Goal: Information Seeking & Learning: Check status

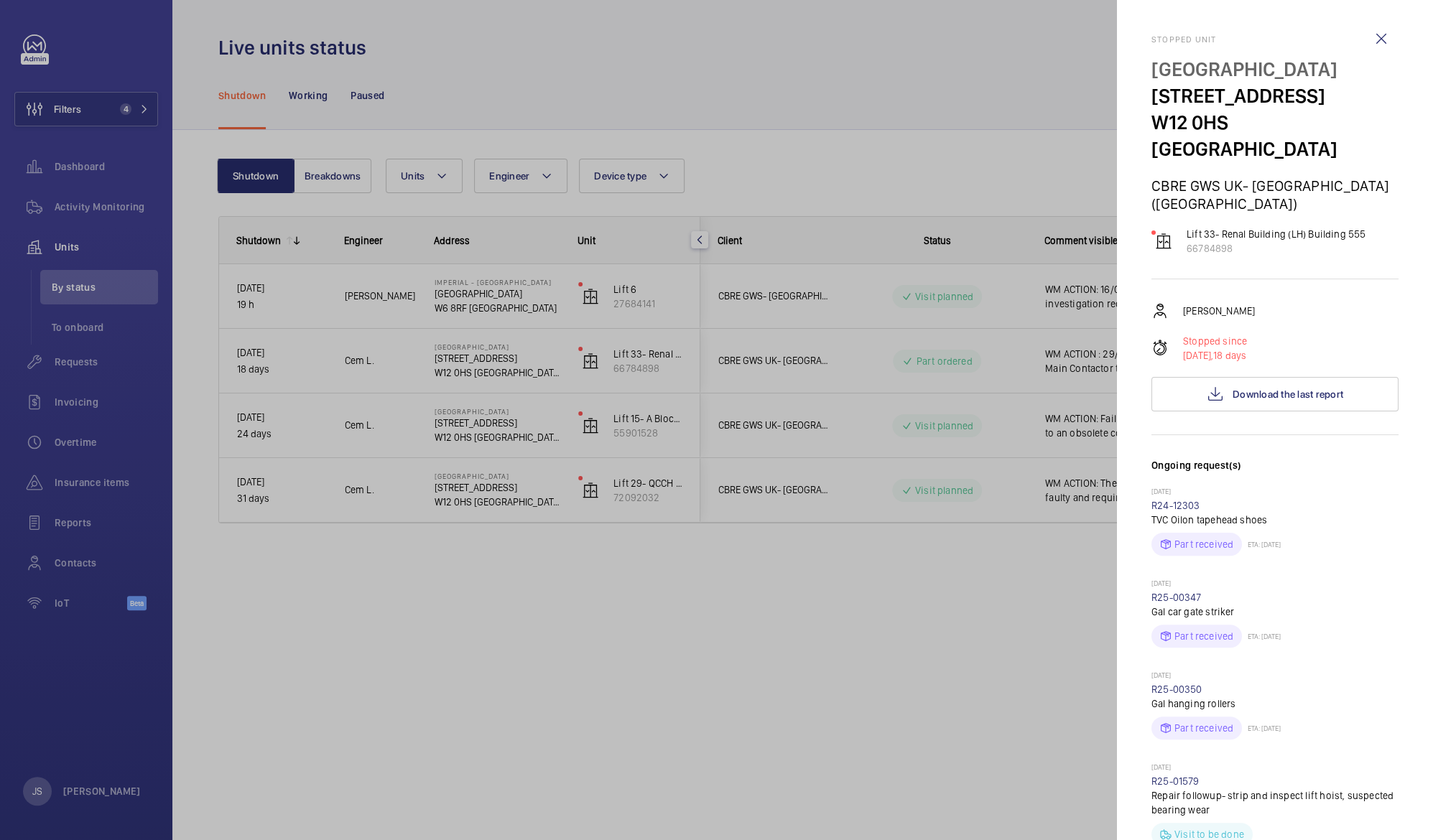
click at [97, 110] on div at bounding box center [716, 420] width 1433 height 840
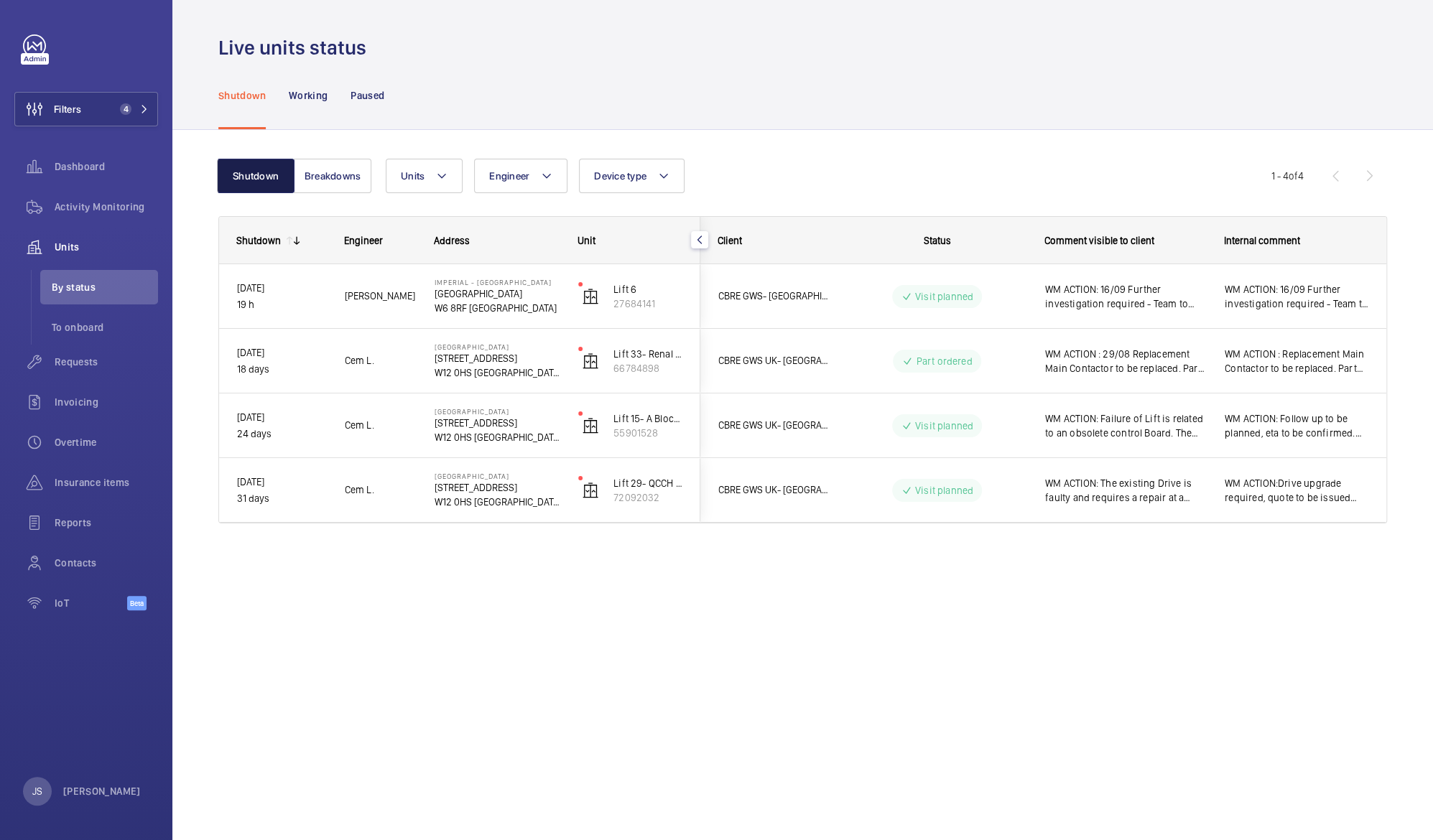
click at [256, 173] on button "Shutdown" at bounding box center [255, 176] width 78 height 34
click at [127, 114] on span "4" at bounding box center [126, 109] width 11 height 11
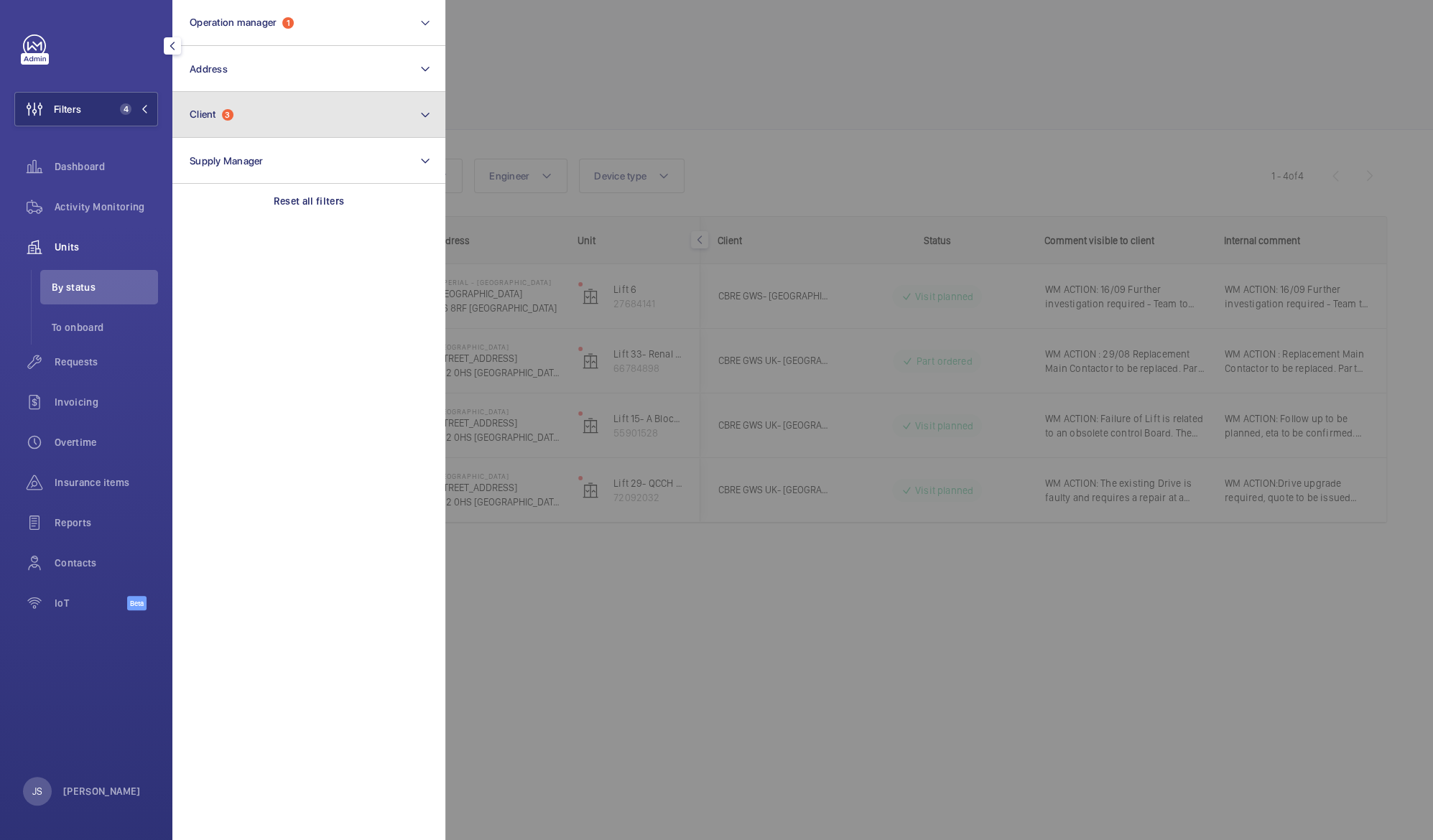
click at [226, 120] on span "Client 3" at bounding box center [212, 115] width 44 height 12
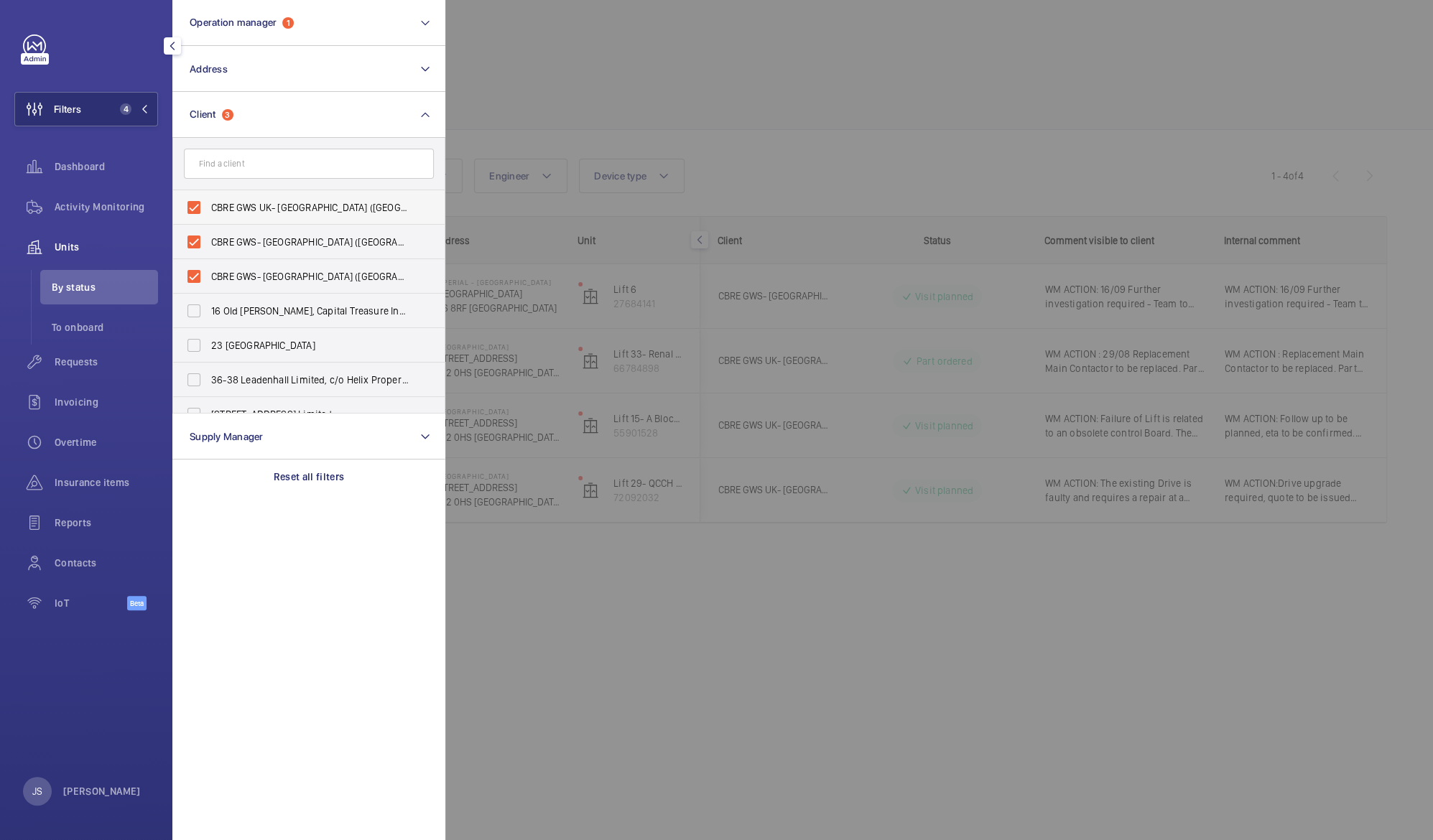
click at [210, 208] on label "CBRE GWS UK- [GEOGRAPHIC_DATA] ([GEOGRAPHIC_DATA])" at bounding box center [297, 208] width 250 height 34
click at [208, 208] on input "CBRE GWS UK- [GEOGRAPHIC_DATA] ([GEOGRAPHIC_DATA])" at bounding box center [193, 207] width 29 height 29
checkbox input "false"
click at [205, 230] on input "CBRE GWS- [GEOGRAPHIC_DATA] ([GEOGRAPHIC_DATA])" at bounding box center [193, 241] width 29 height 29
checkbox input "false"
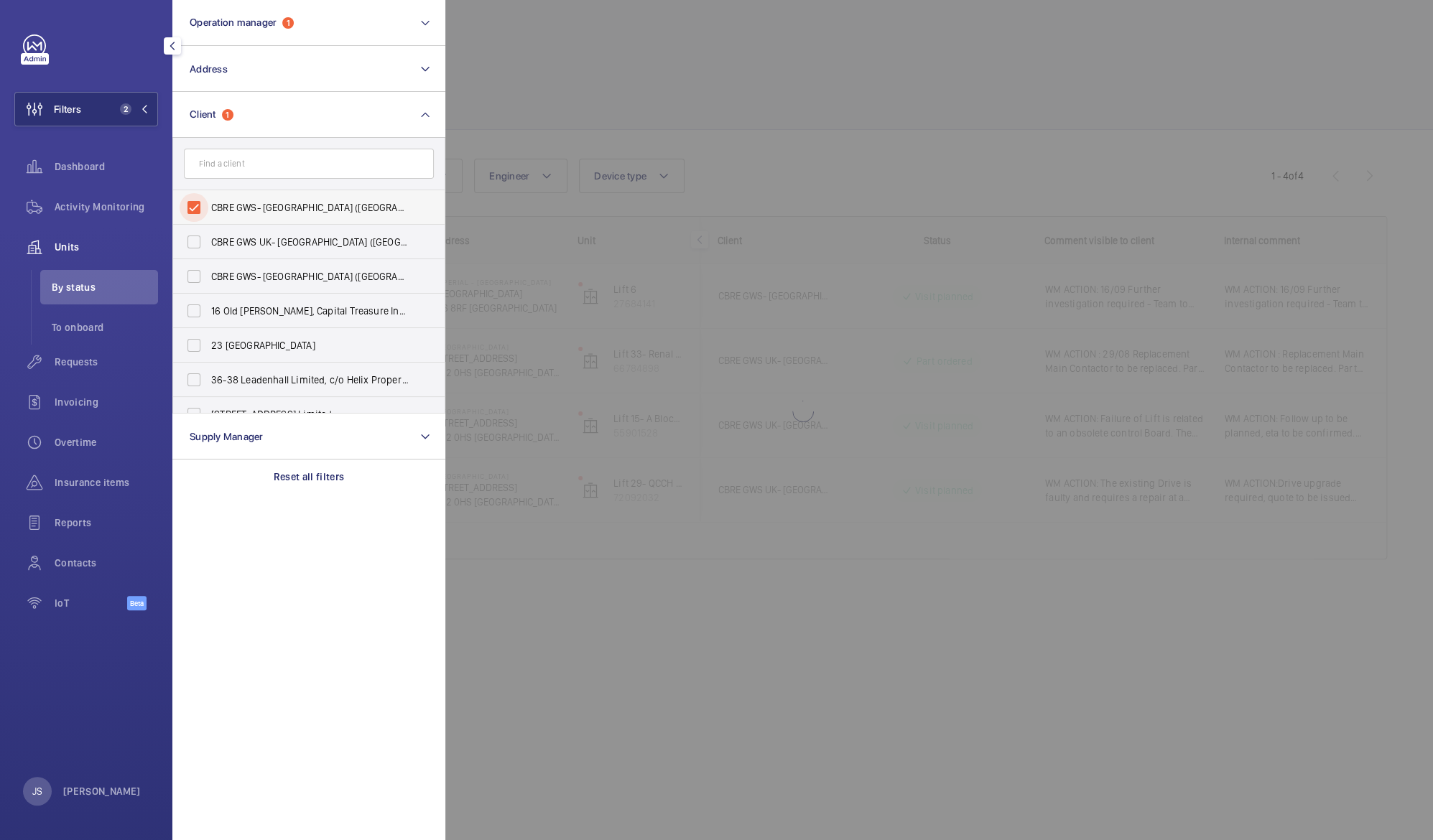
click at [205, 213] on input "CBRE GWS- [GEOGRAPHIC_DATA] ([GEOGRAPHIC_DATA][PERSON_NAME])" at bounding box center [193, 207] width 29 height 29
checkbox input "false"
click at [607, 67] on div at bounding box center [1161, 420] width 1433 height 840
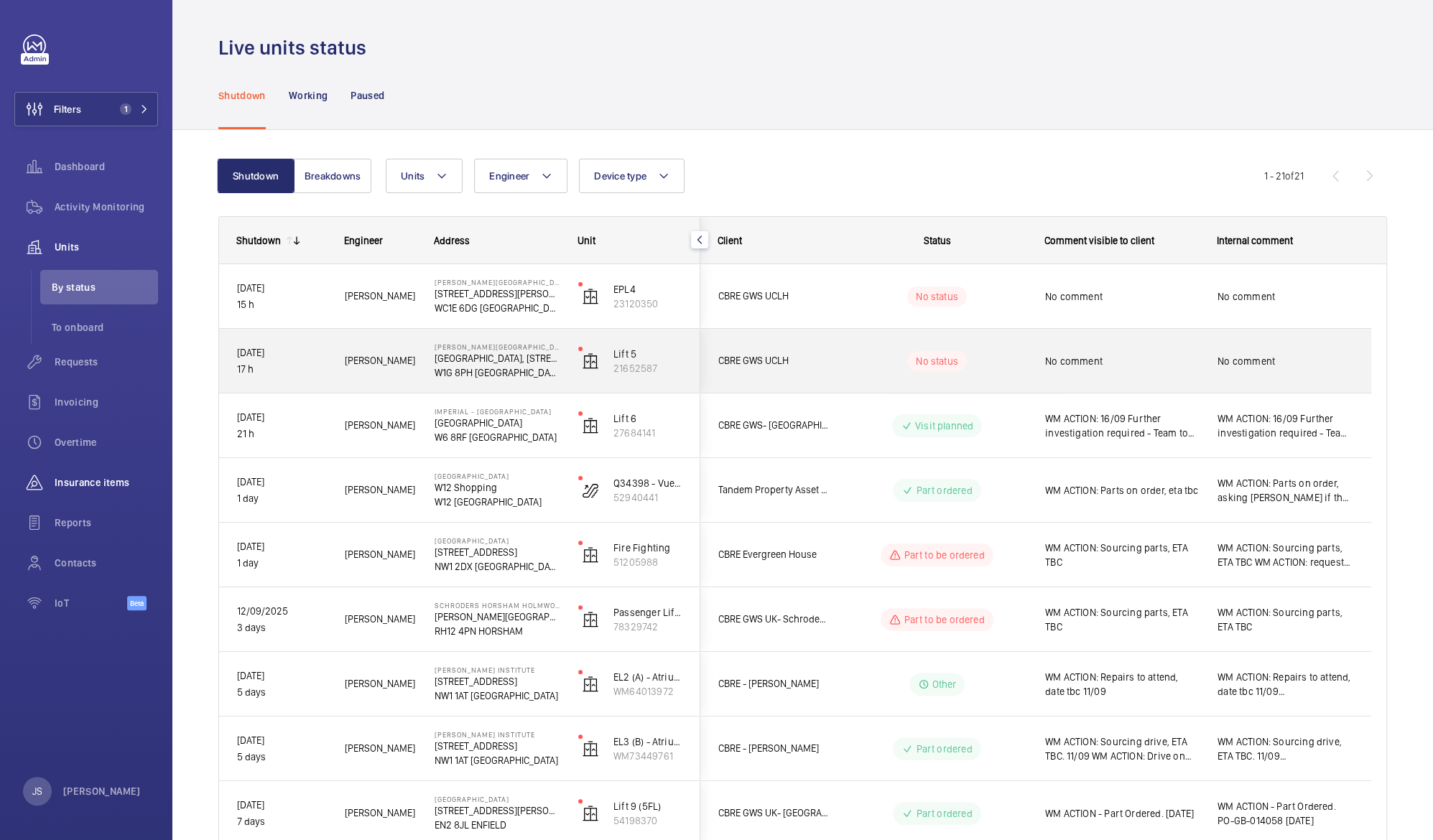
click at [19, 489] on wm-front-icon-button at bounding box center [34, 483] width 40 height 34
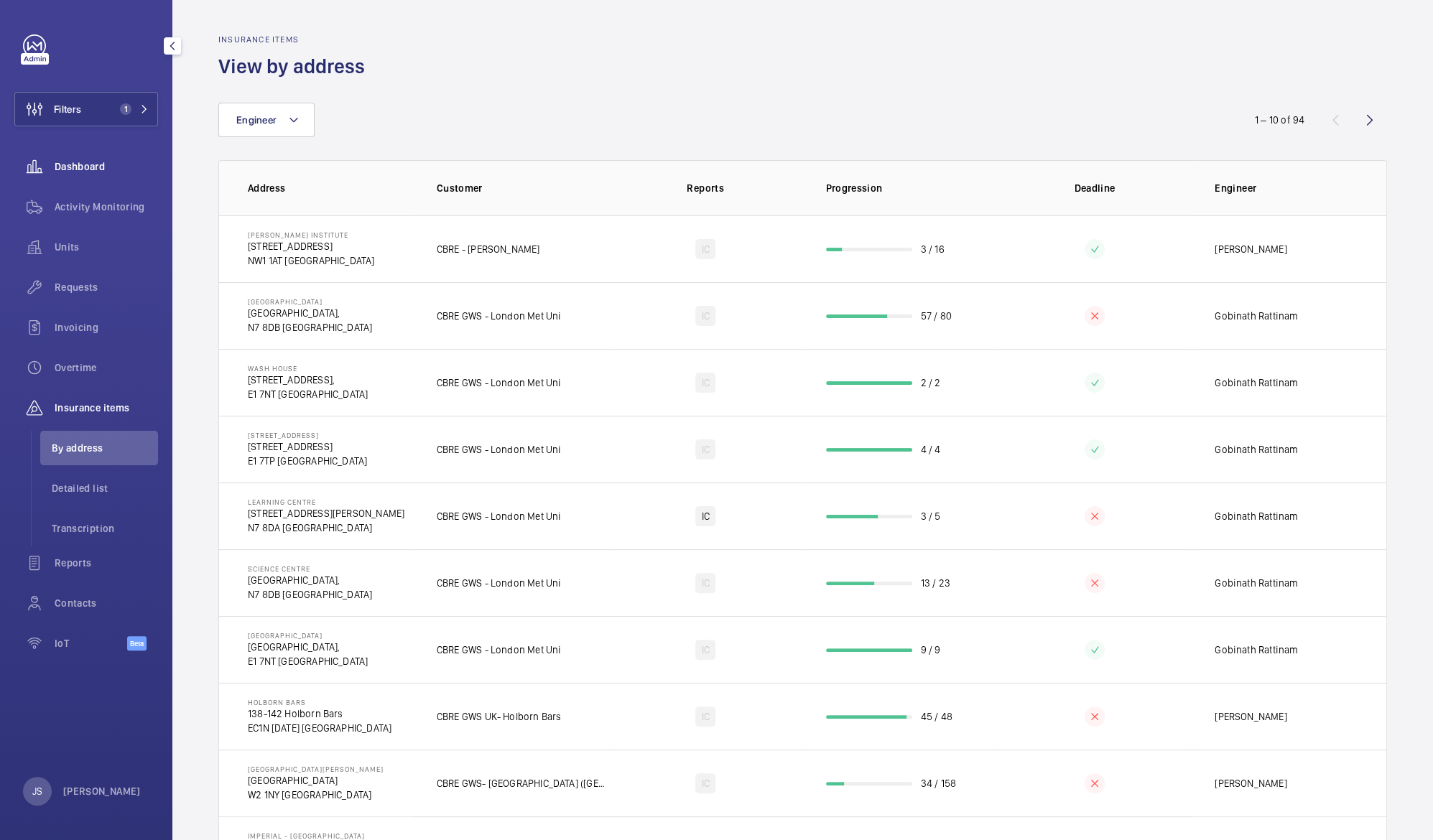
click at [69, 168] on span "Dashboard" at bounding box center [106, 167] width 103 height 15
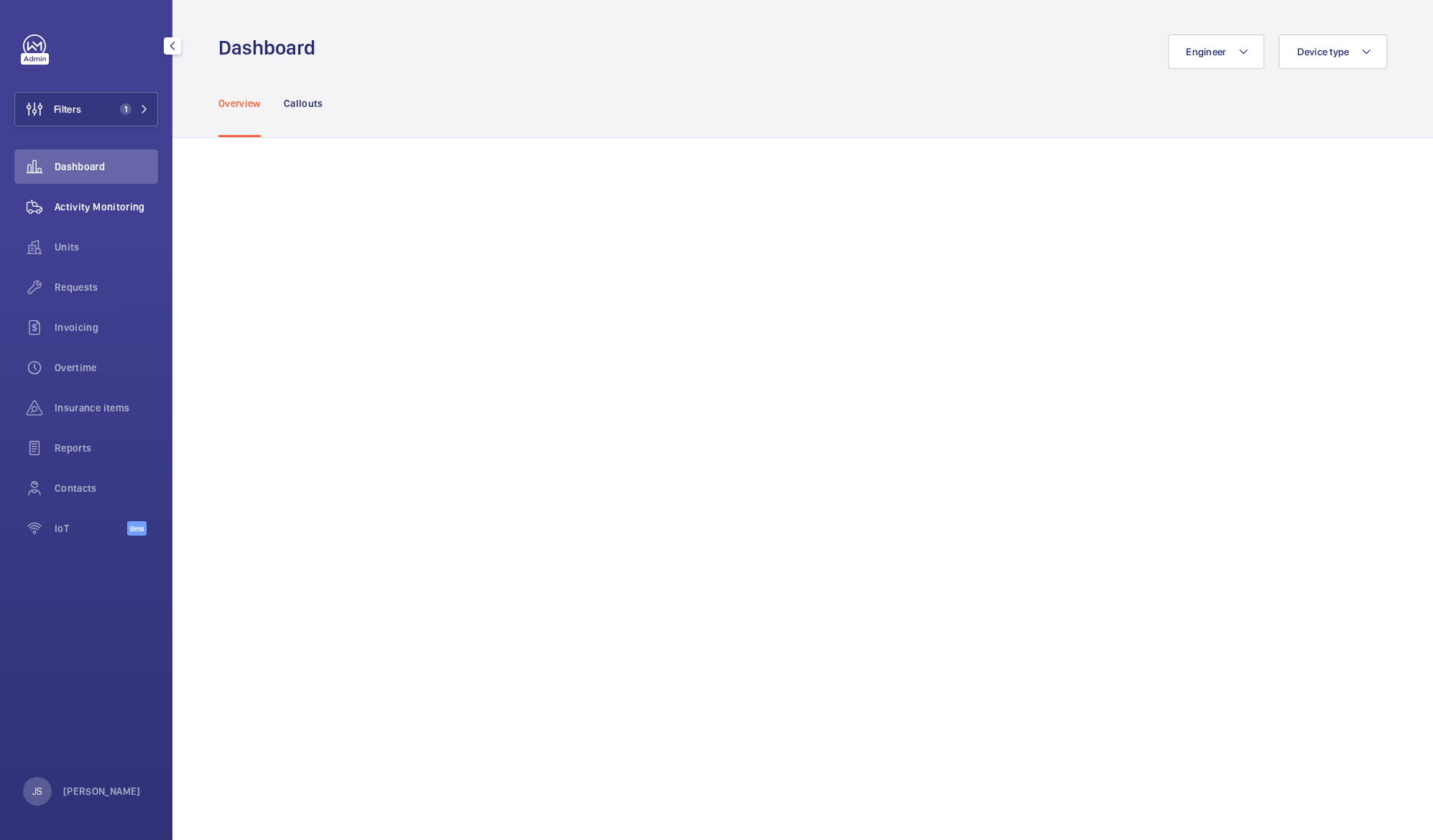
click at [74, 205] on span "Activity Monitoring" at bounding box center [106, 207] width 103 height 15
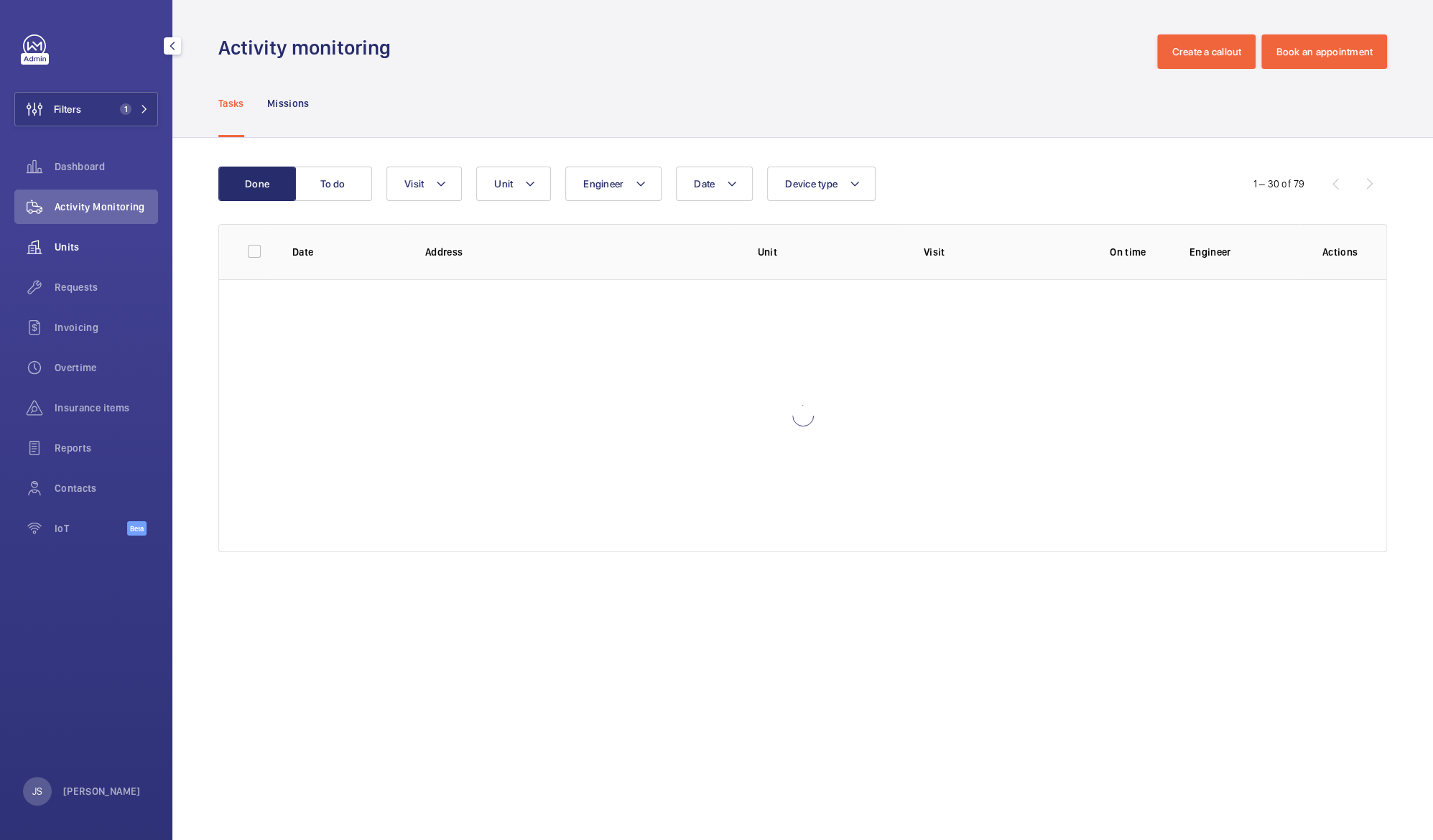
click at [78, 247] on span "Units" at bounding box center [106, 247] width 103 height 15
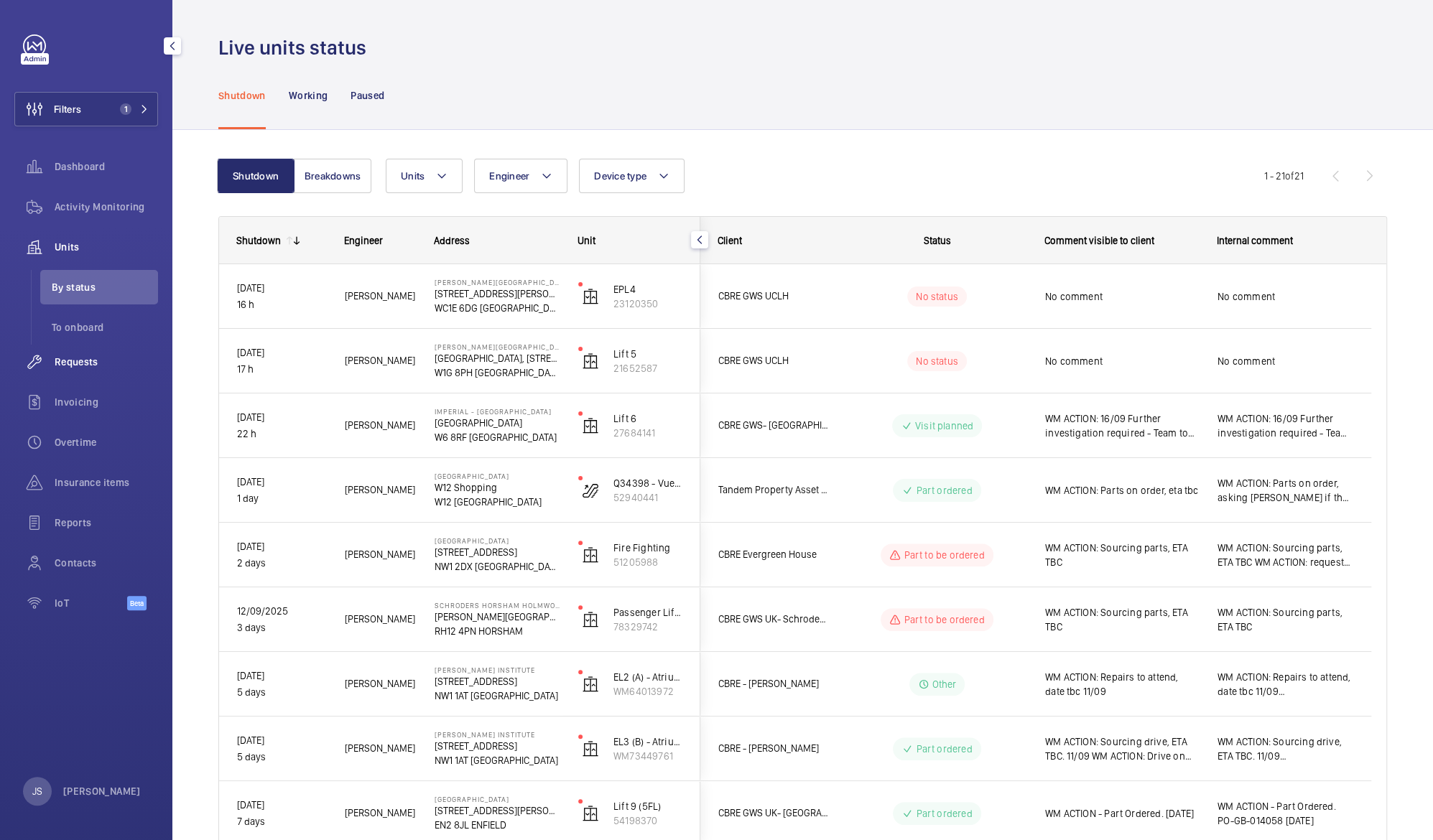
click at [102, 355] on span "Requests" at bounding box center [106, 362] width 103 height 15
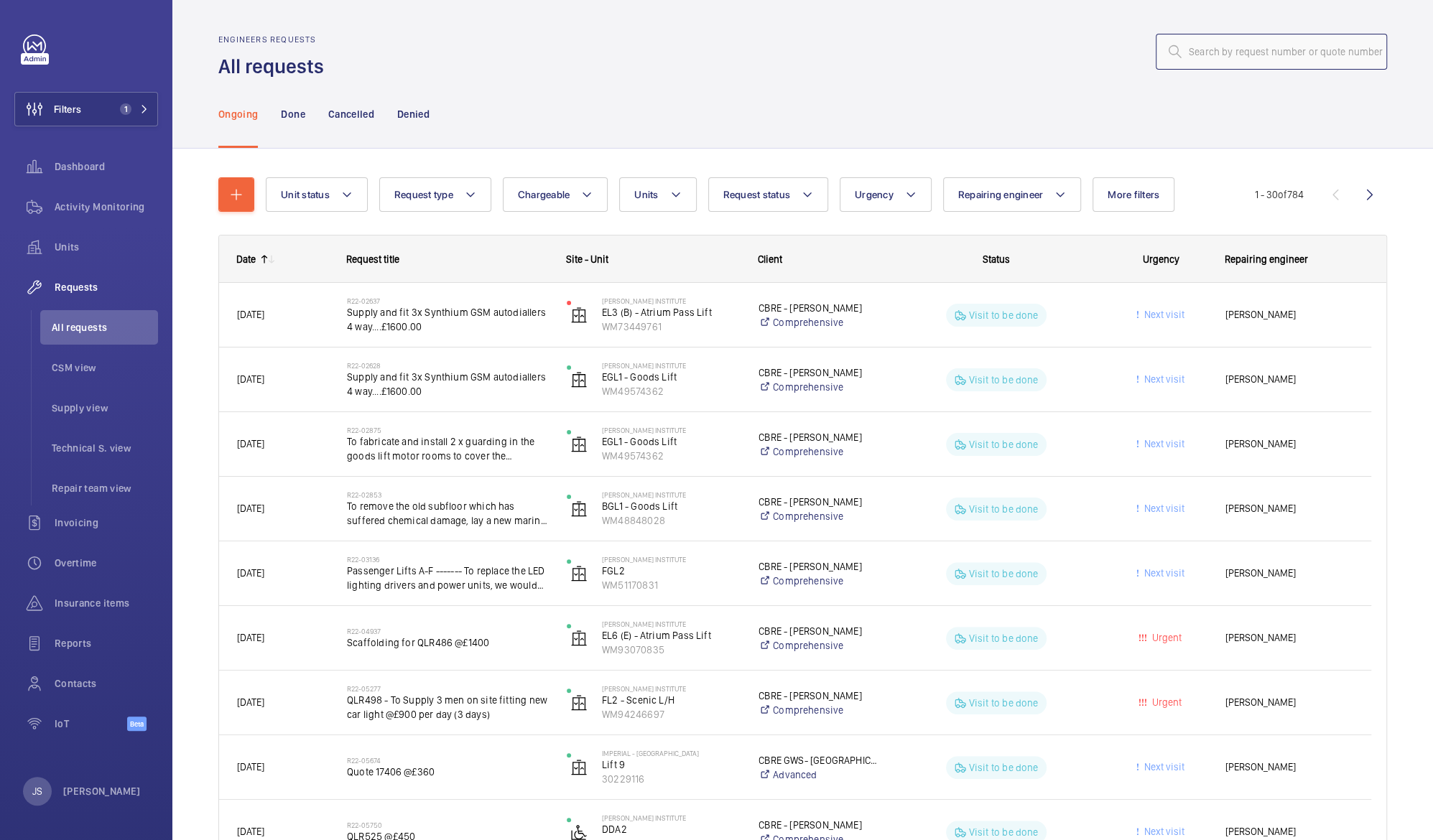
click at [1187, 56] on input "text" at bounding box center [1271, 52] width 232 height 36
paste input "41316974"
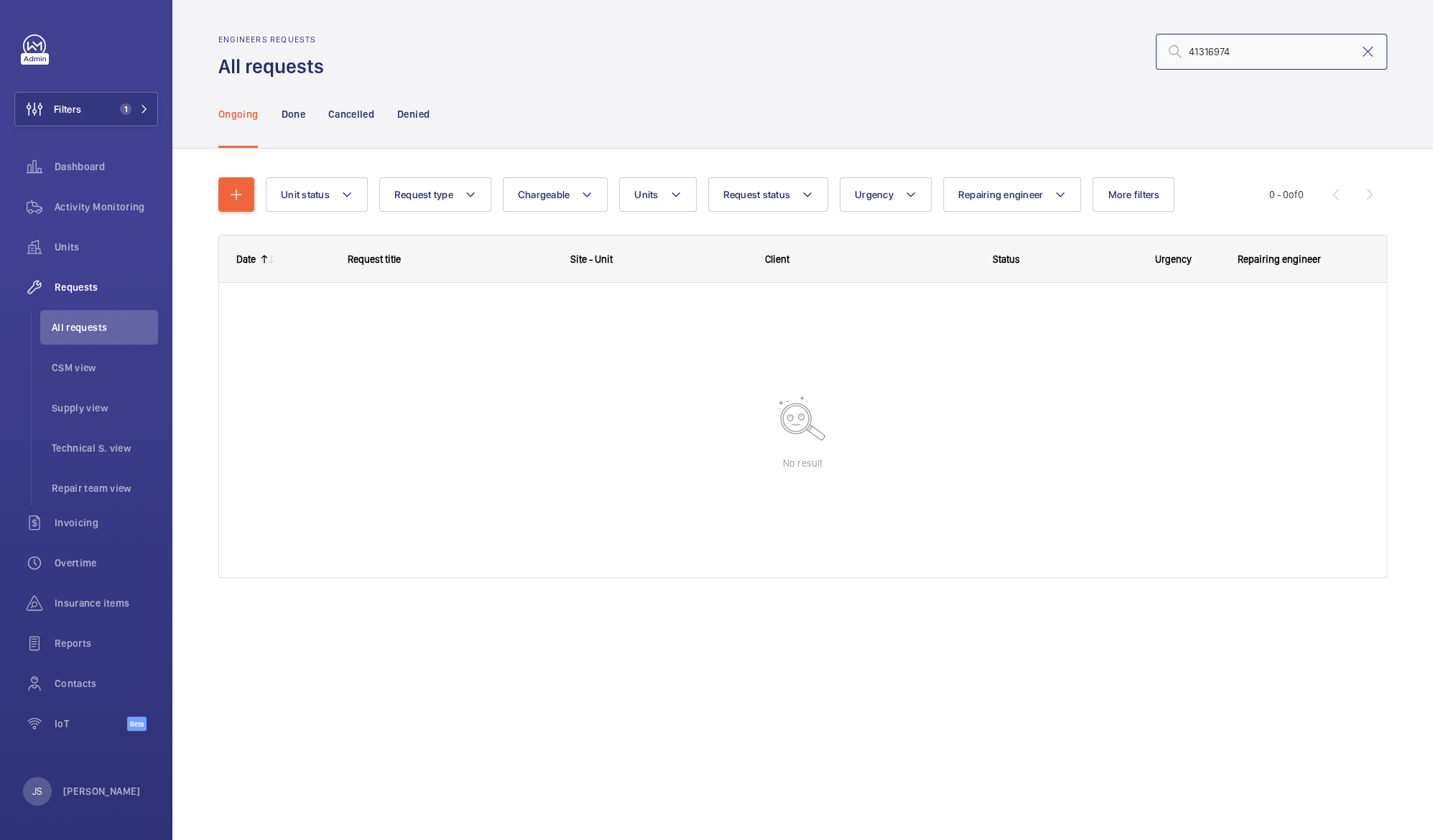
type input "41316974"
click at [57, 205] on span "Activity Monitoring" at bounding box center [106, 207] width 103 height 15
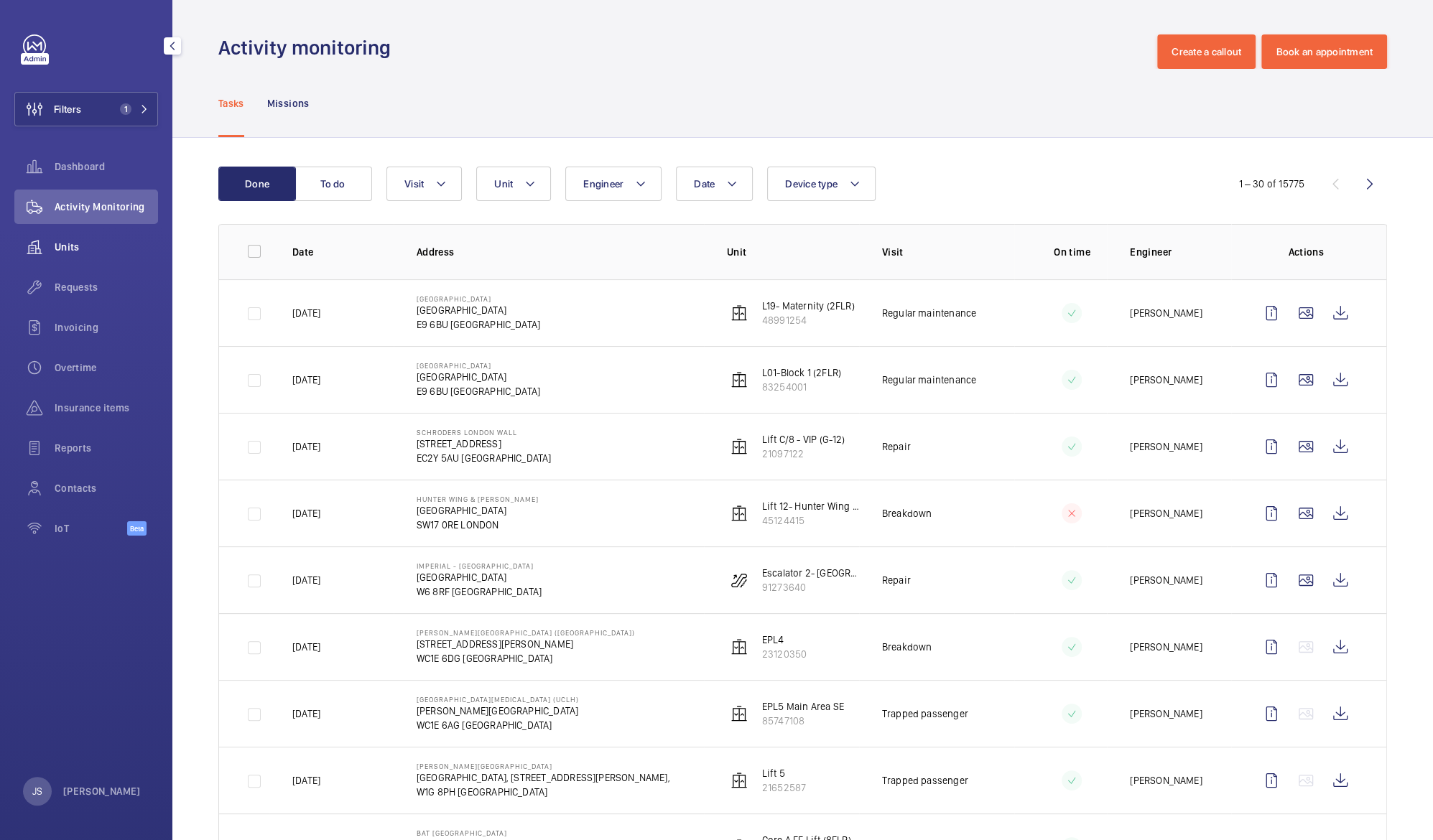
click at [63, 238] on div "Units" at bounding box center [87, 247] width 144 height 34
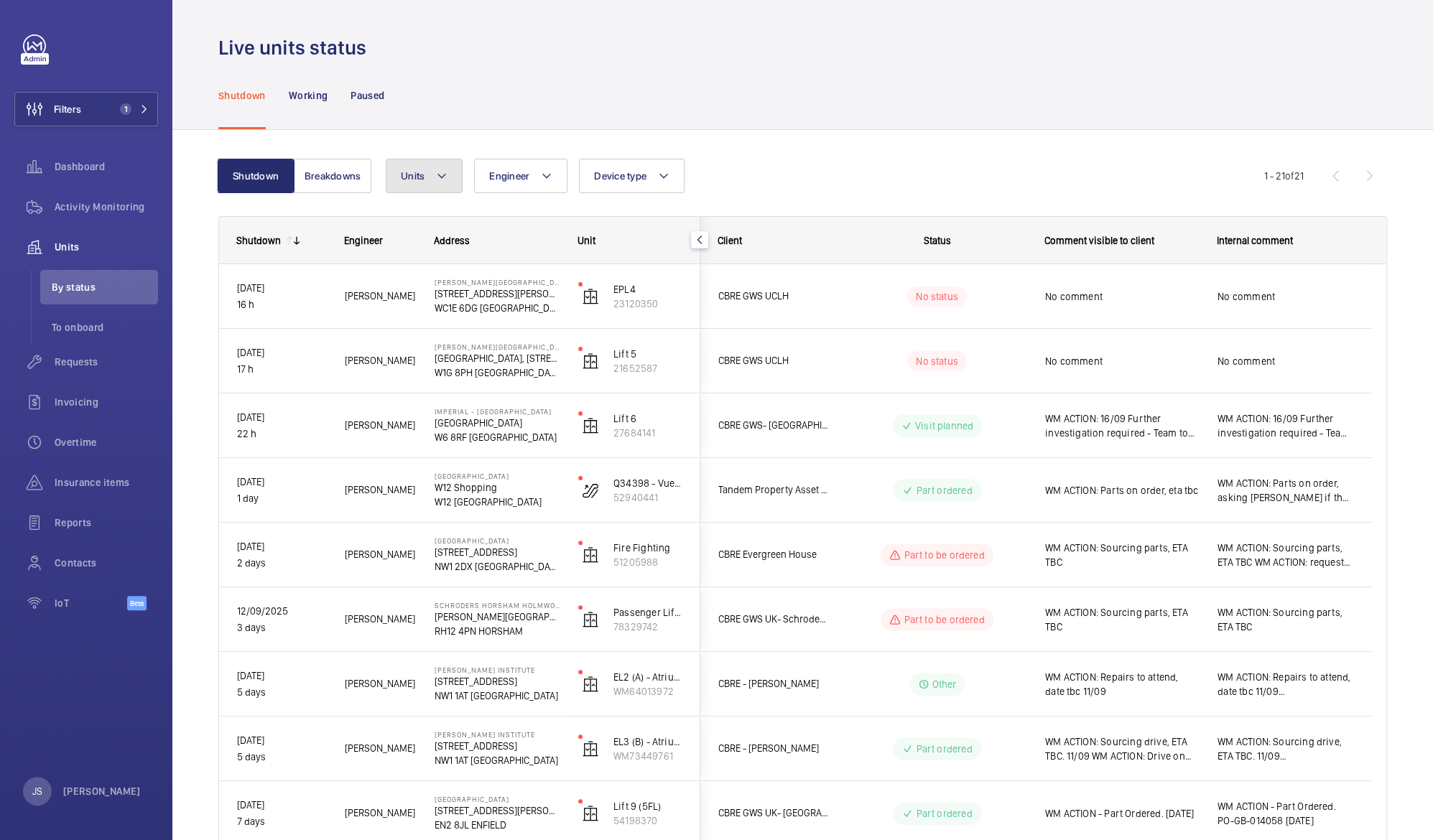
click at [443, 177] on mat-icon at bounding box center [442, 175] width 11 height 17
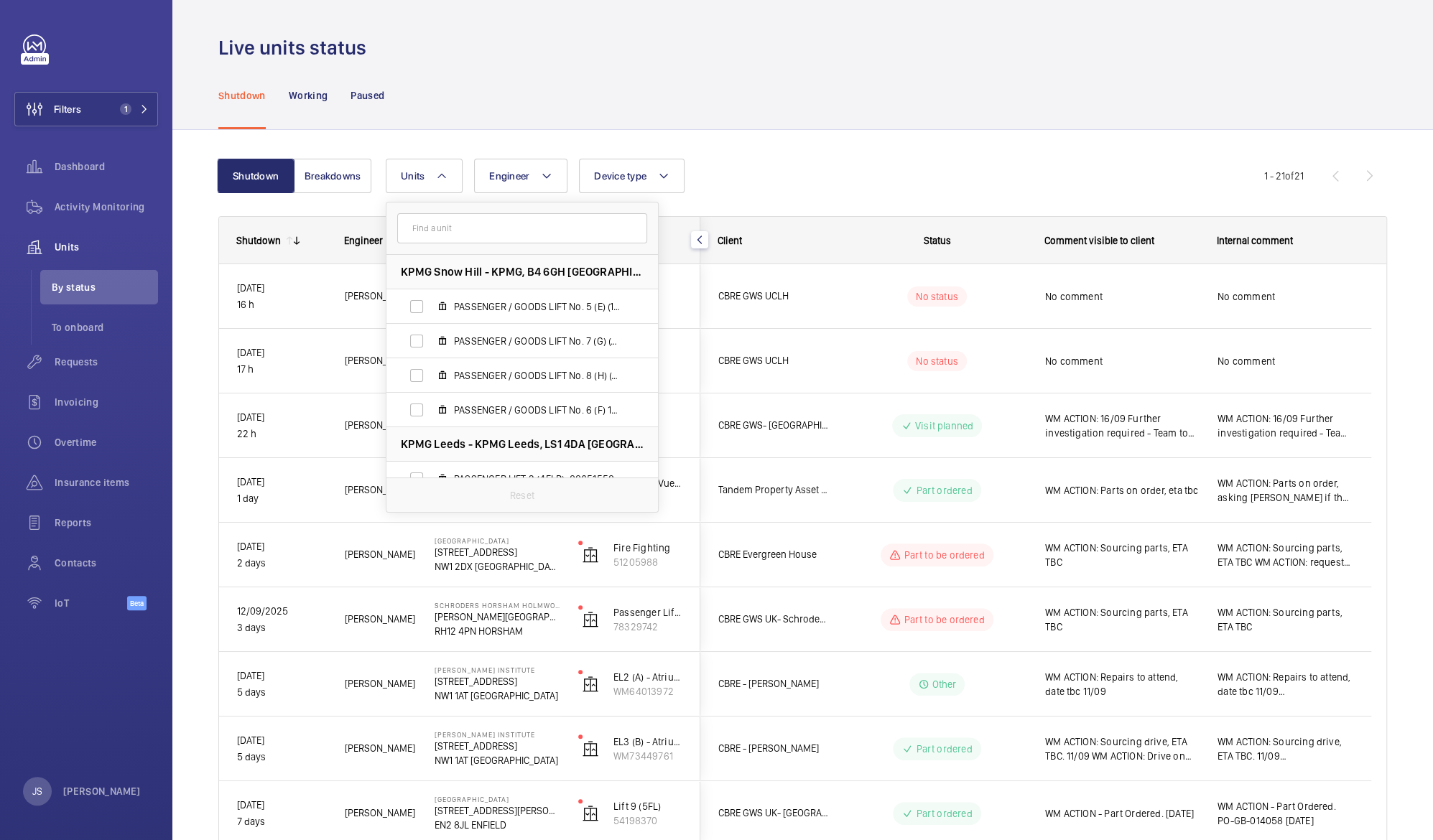
click at [443, 227] on input "text" at bounding box center [521, 228] width 250 height 30
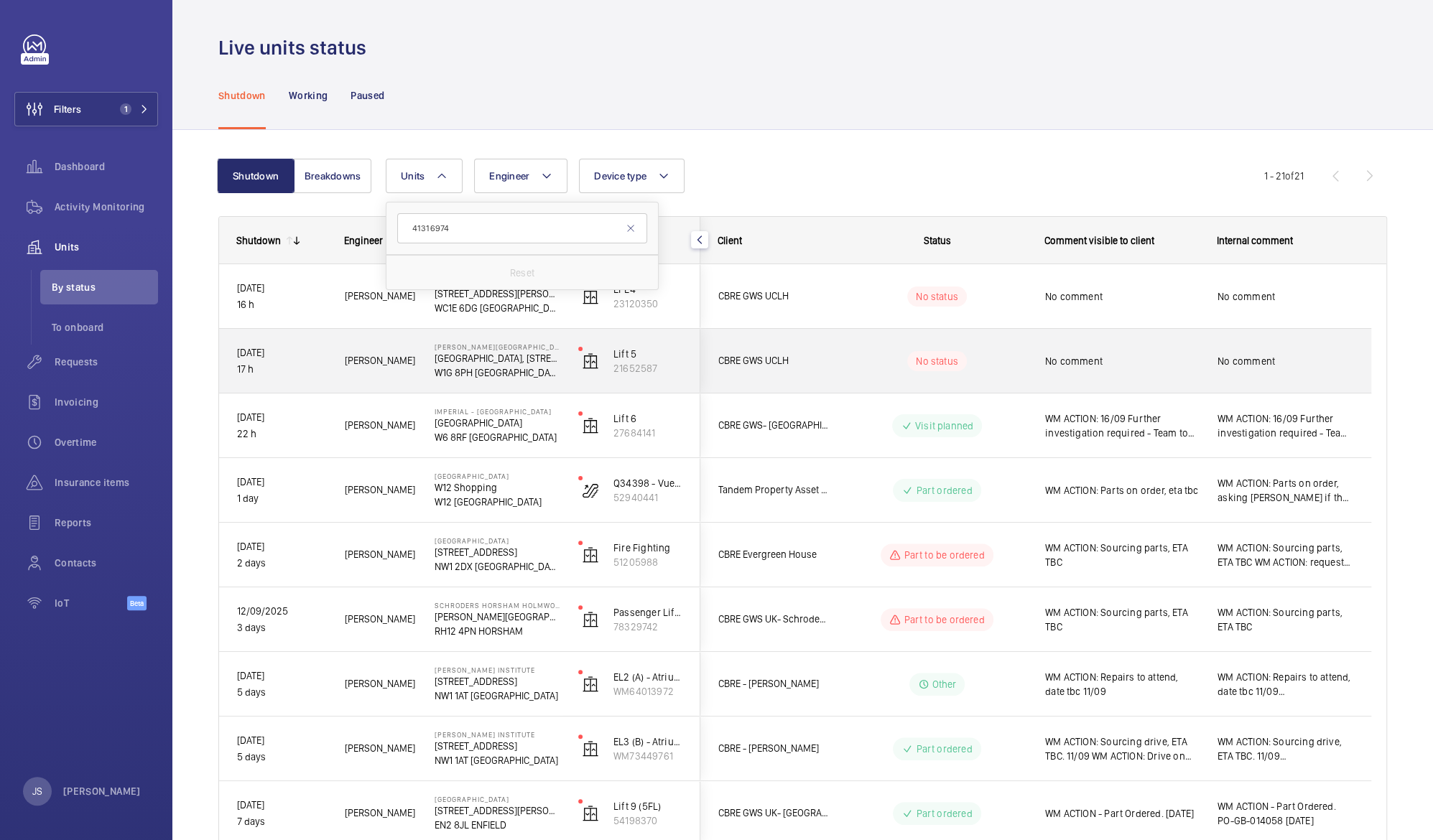
type input "41316974"
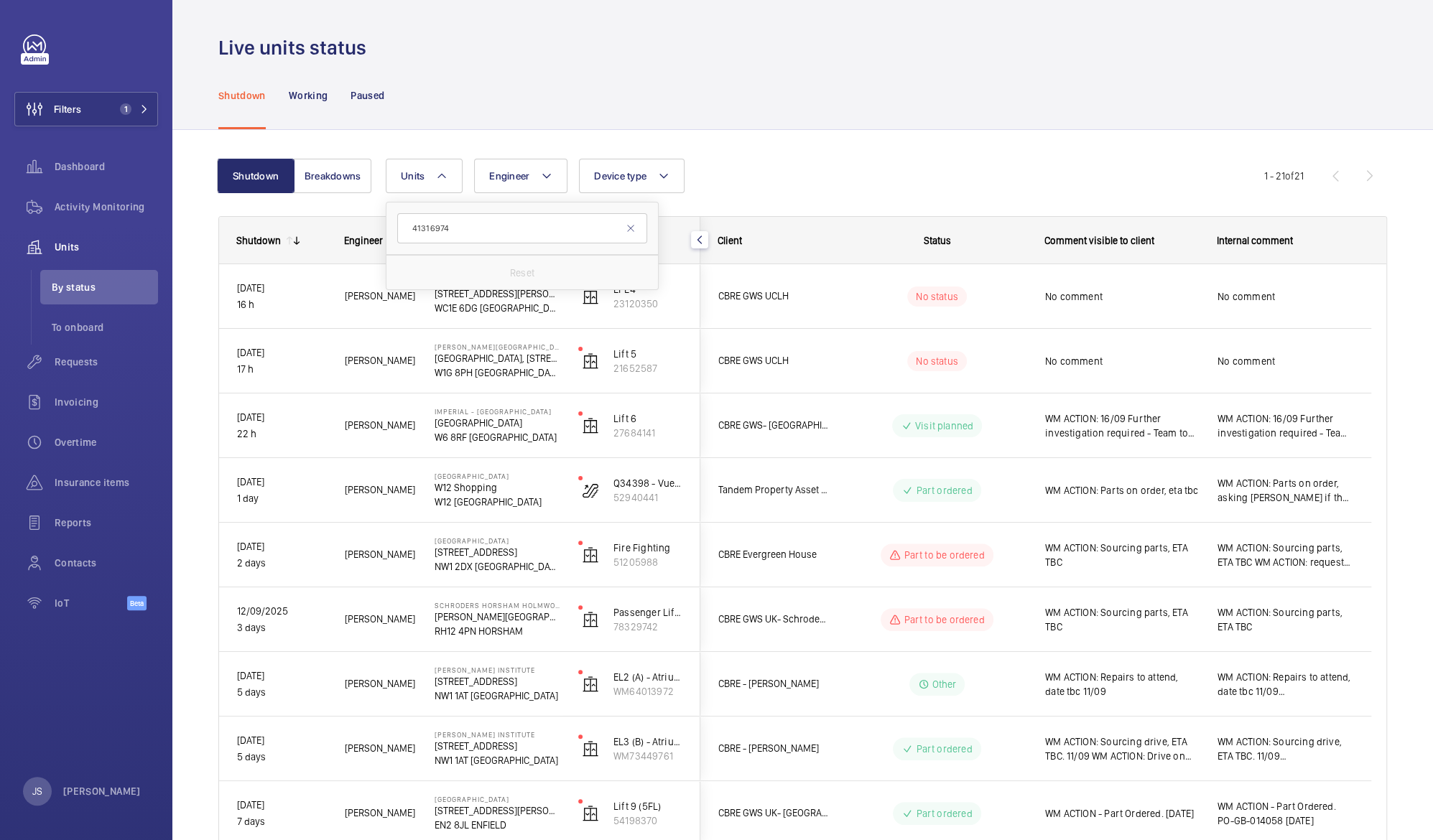
click at [823, 185] on div "Units 41316974 Reset Engineer Device type More filters Reset all filters" at bounding box center [824, 176] width 878 height 34
click at [448, 184] on button "Units" at bounding box center [424, 176] width 77 height 34
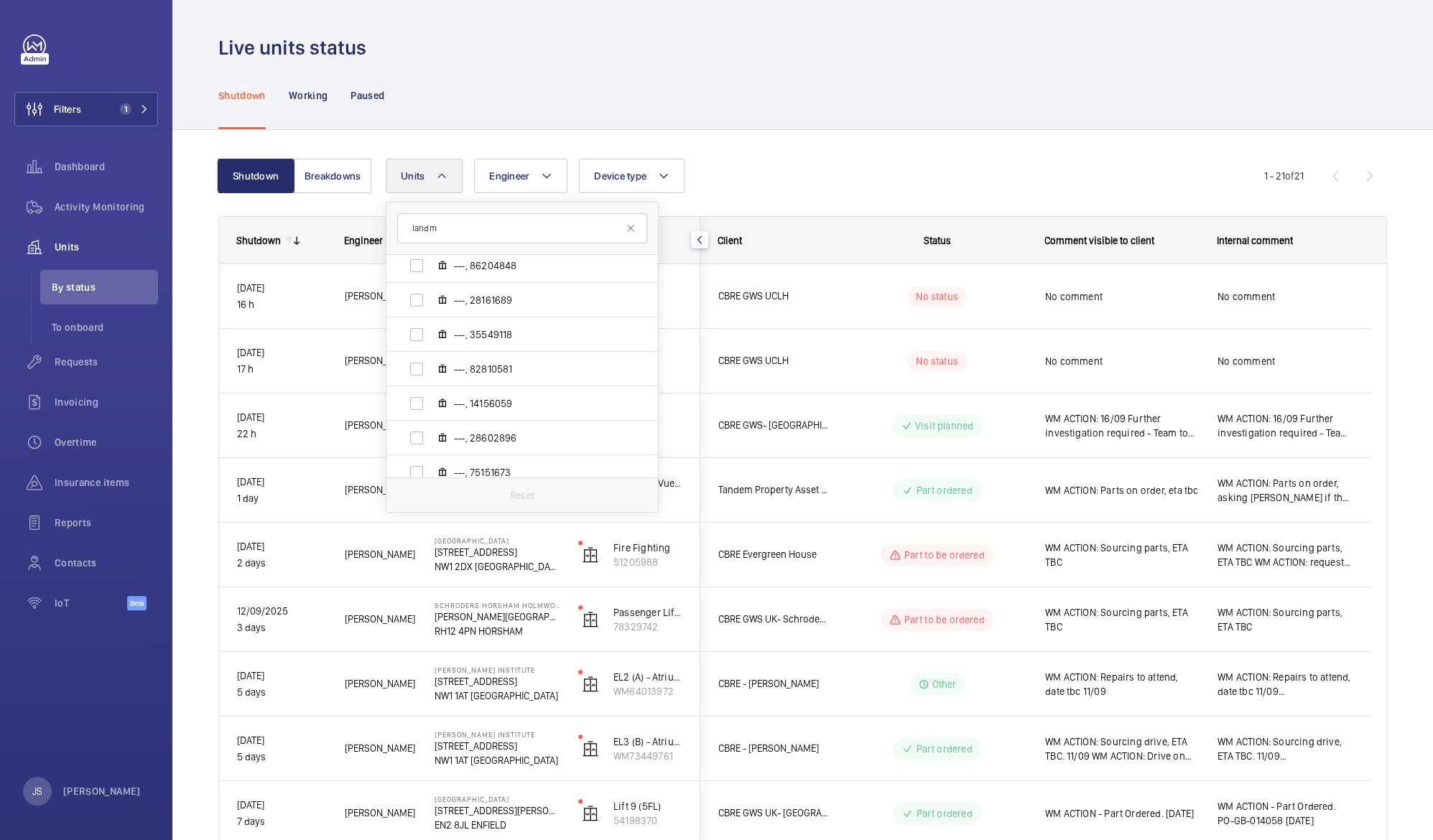
scroll to position [604, 0]
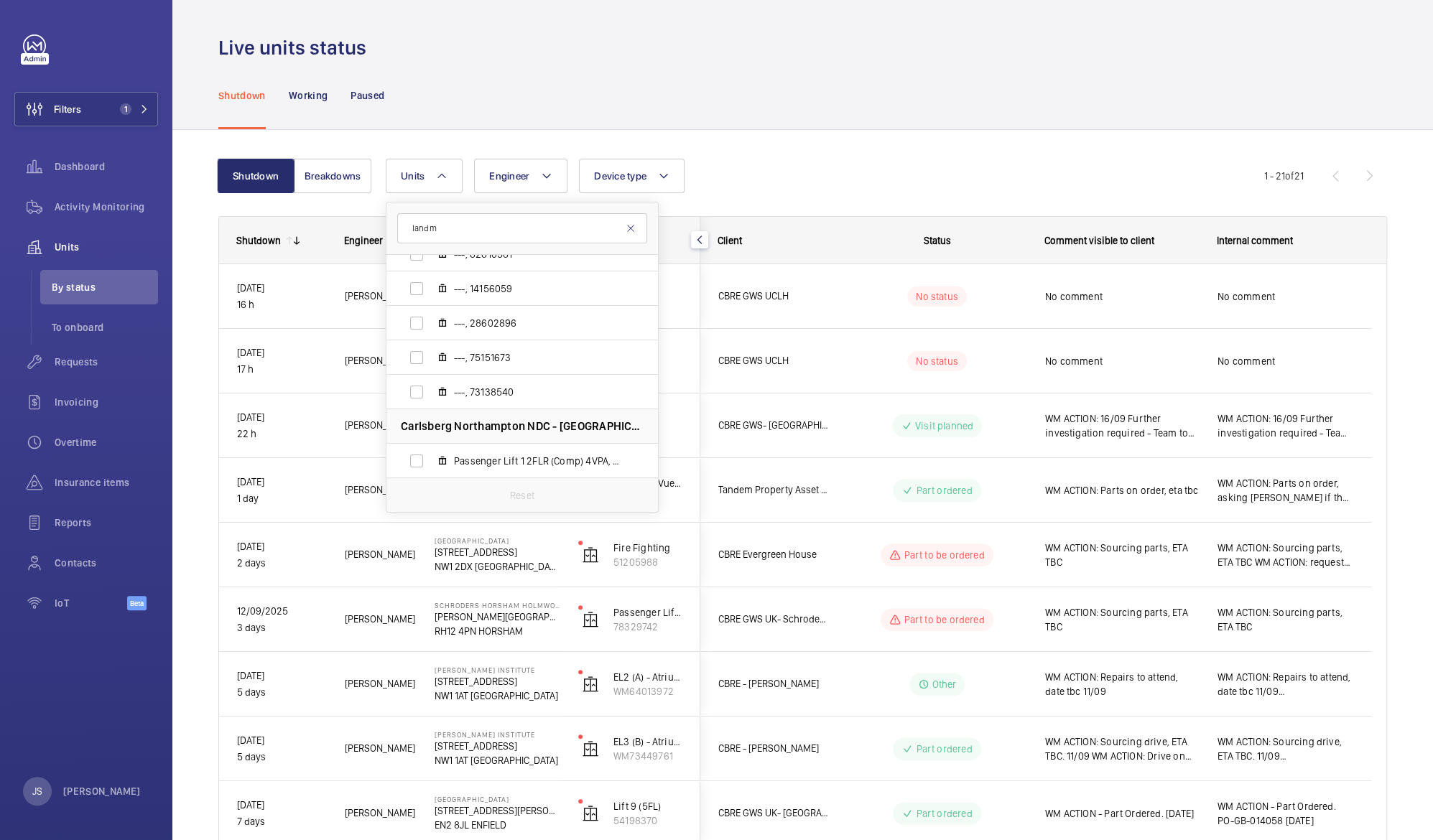
type input "landm"
click at [628, 227] on mat-icon at bounding box center [630, 228] width 11 height 11
type input "[GEOGRAPHIC_DATA]"
click at [629, 230] on mat-icon at bounding box center [630, 228] width 11 height 11
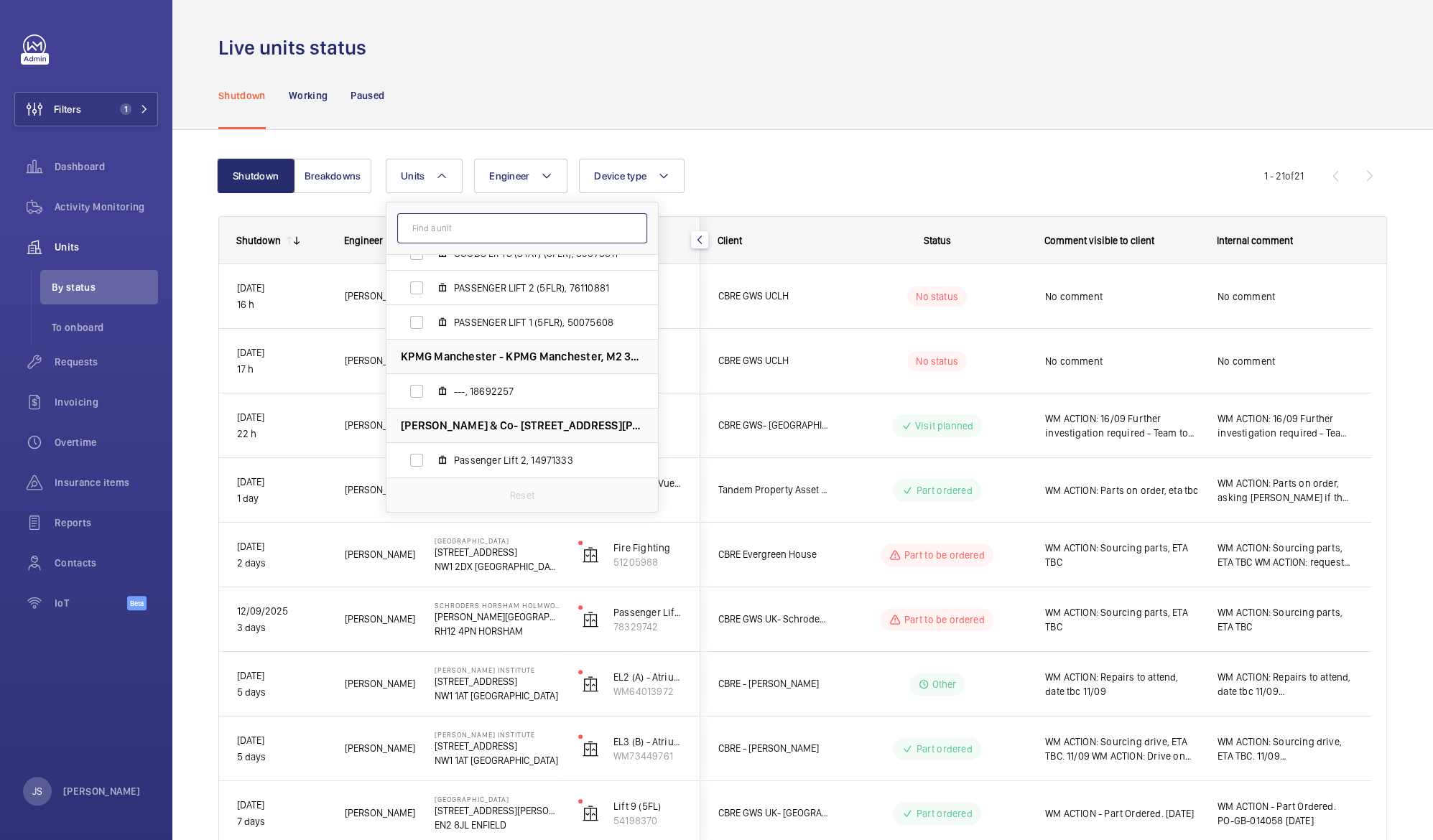
scroll to position [259, 0]
click at [510, 224] on input "text" at bounding box center [521, 228] width 250 height 30
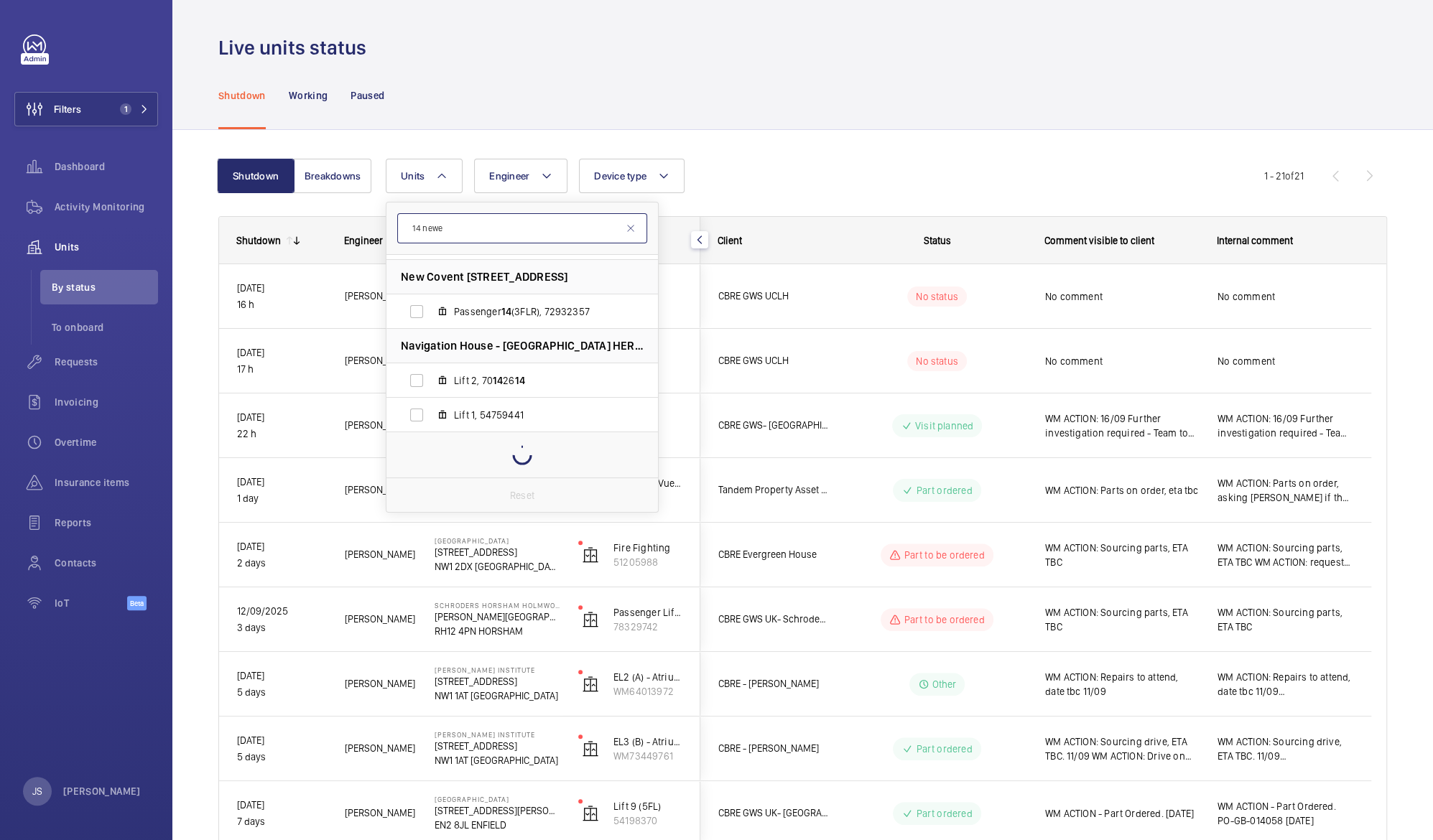
scroll to position [0, 0]
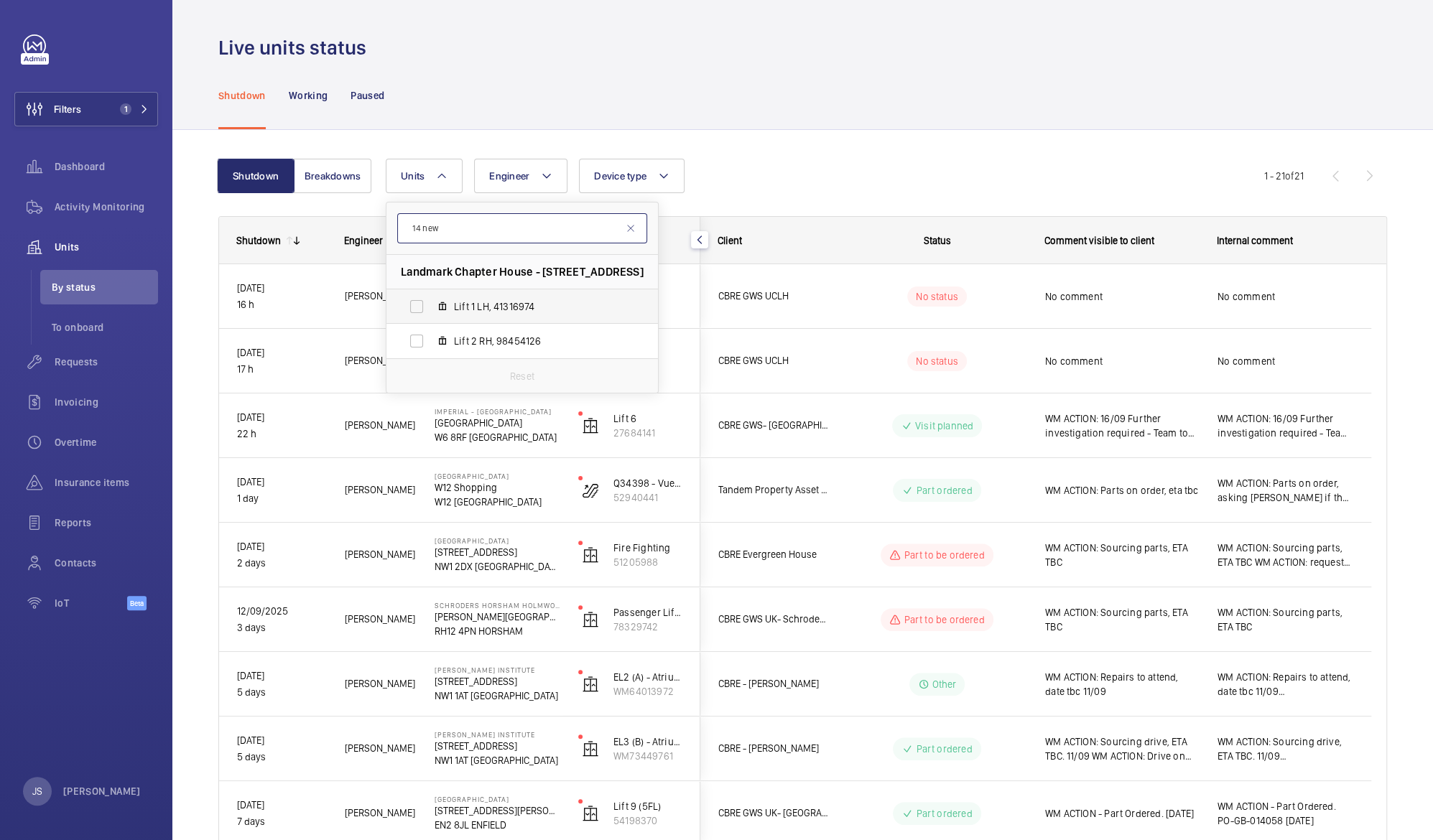
type input "14 new"
click at [461, 304] on span "Lift 1 LH, 41316974" at bounding box center [538, 307] width 167 height 15
click at [431, 304] on input "Lift 1 LH, 41316974" at bounding box center [416, 306] width 29 height 29
checkbox input "true"
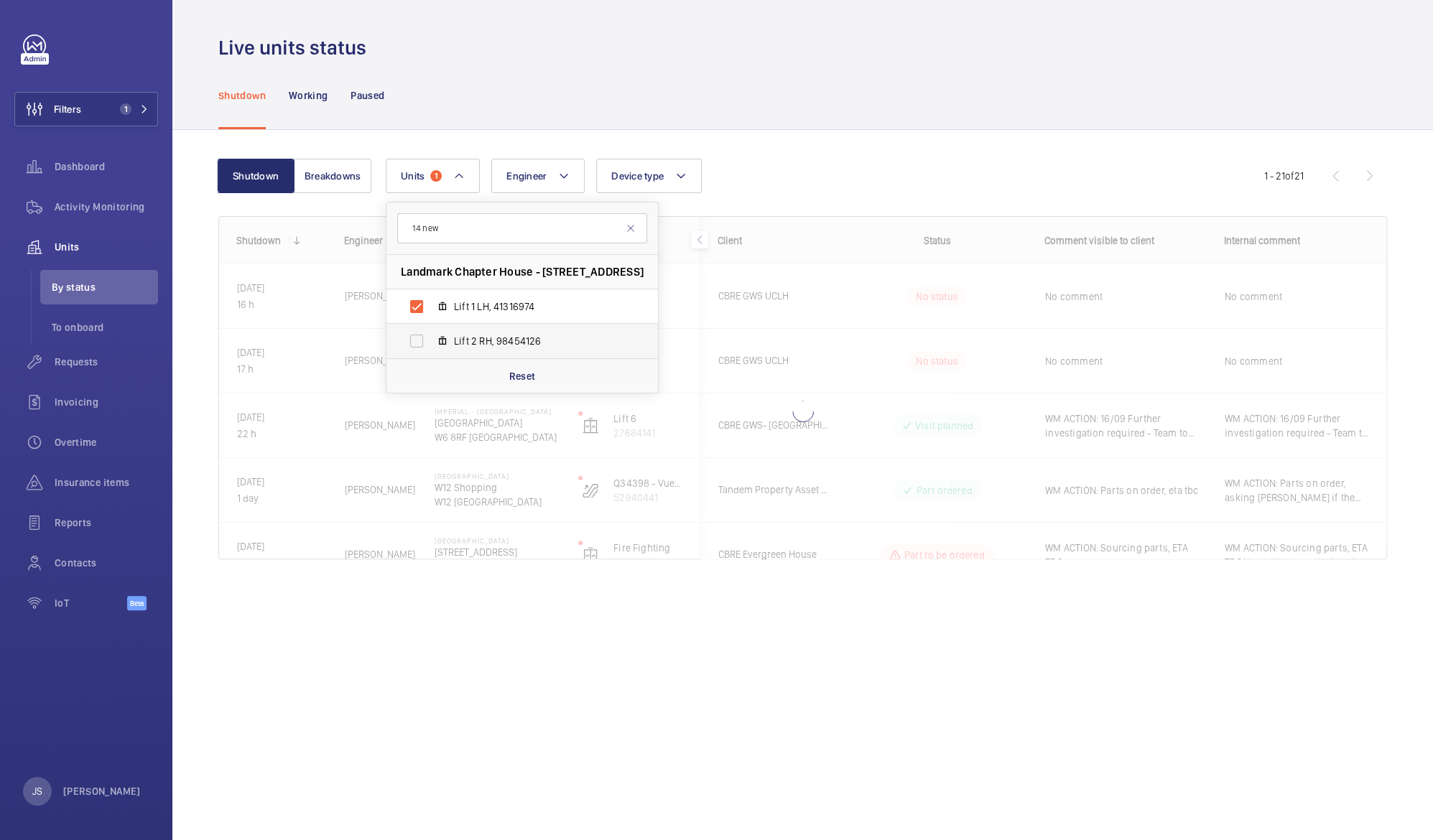
click at [464, 339] on span "Lift 2 RH, 98454126" at bounding box center [538, 341] width 167 height 15
click at [431, 339] on input "Lift 2 RH, 98454126" at bounding box center [416, 340] width 29 height 29
checkbox input "true"
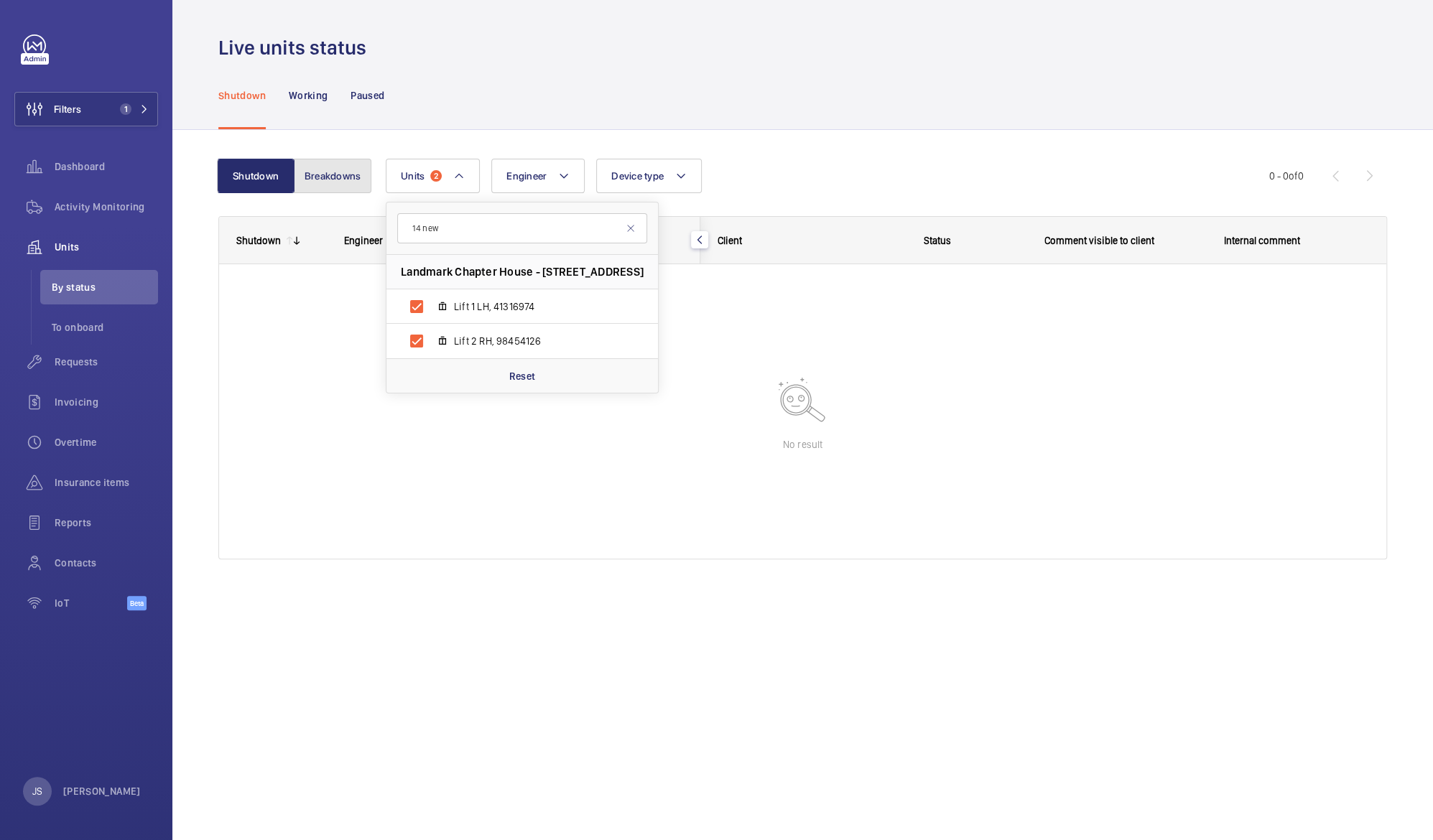
click at [323, 178] on button "Breakdowns" at bounding box center [332, 176] width 78 height 34
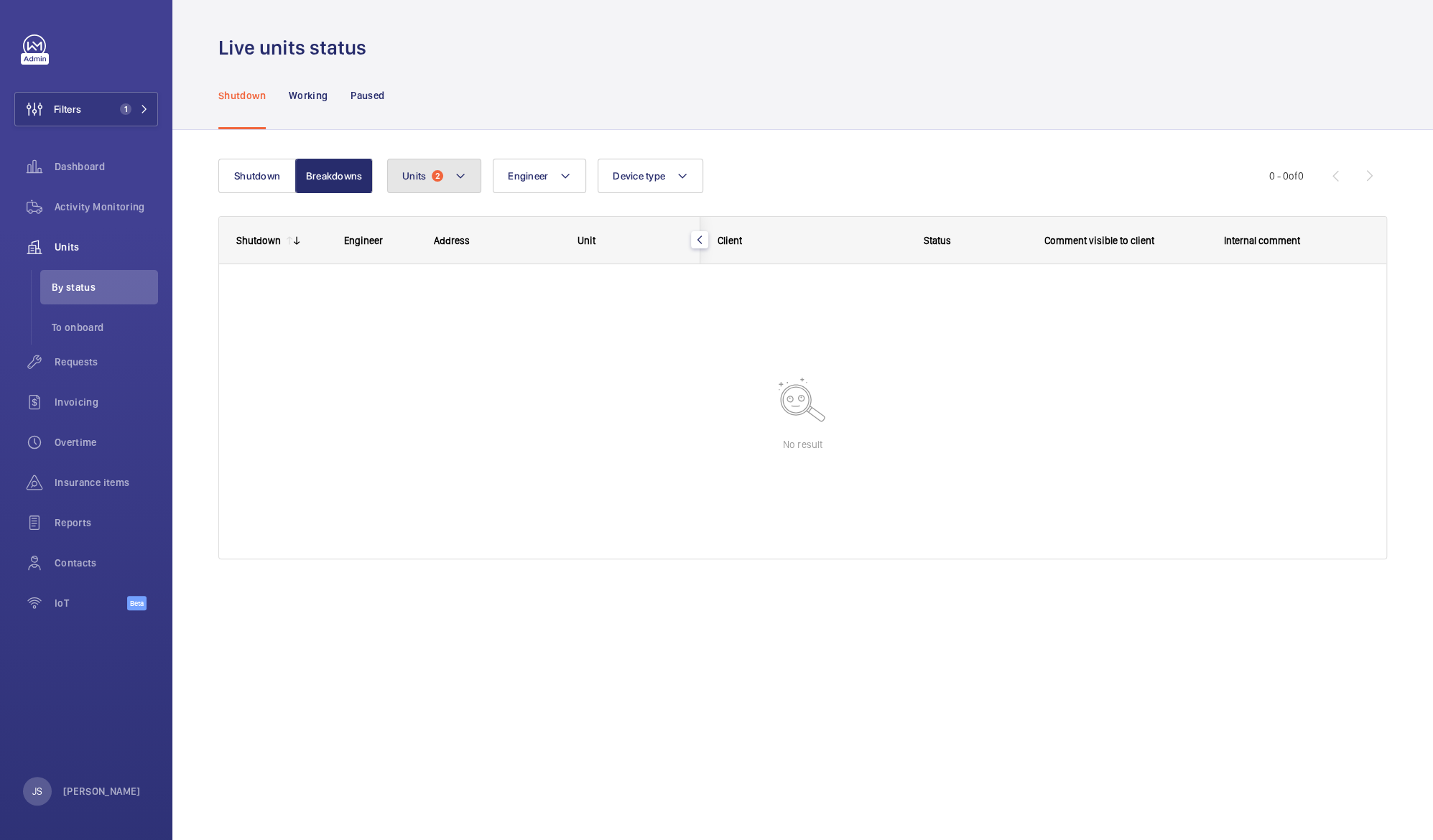
click at [437, 182] on button "Units 2" at bounding box center [434, 176] width 94 height 34
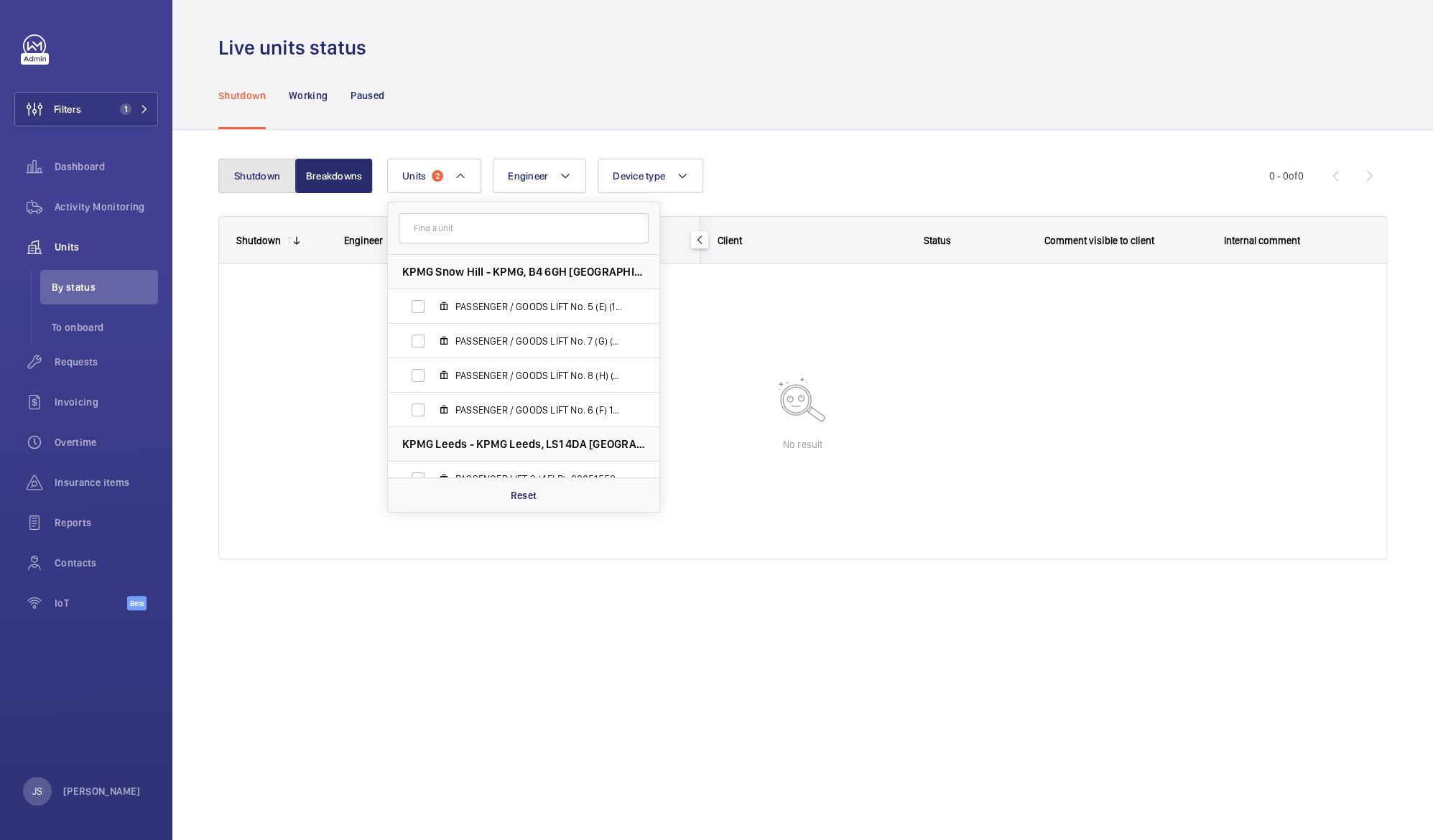
click at [260, 181] on button "Shutdown" at bounding box center [257, 176] width 78 height 34
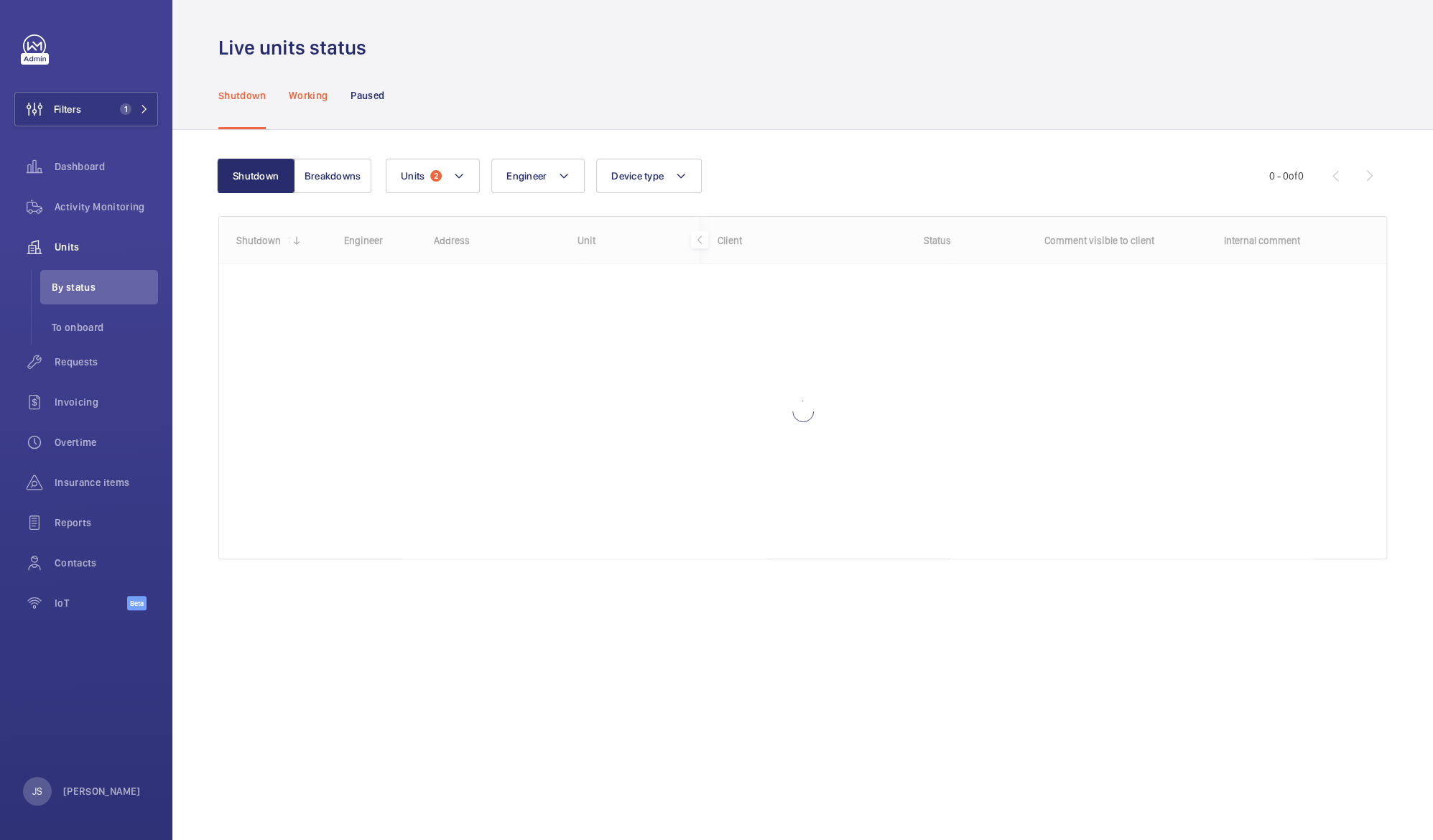
click at [300, 97] on p "Working" at bounding box center [308, 96] width 38 height 15
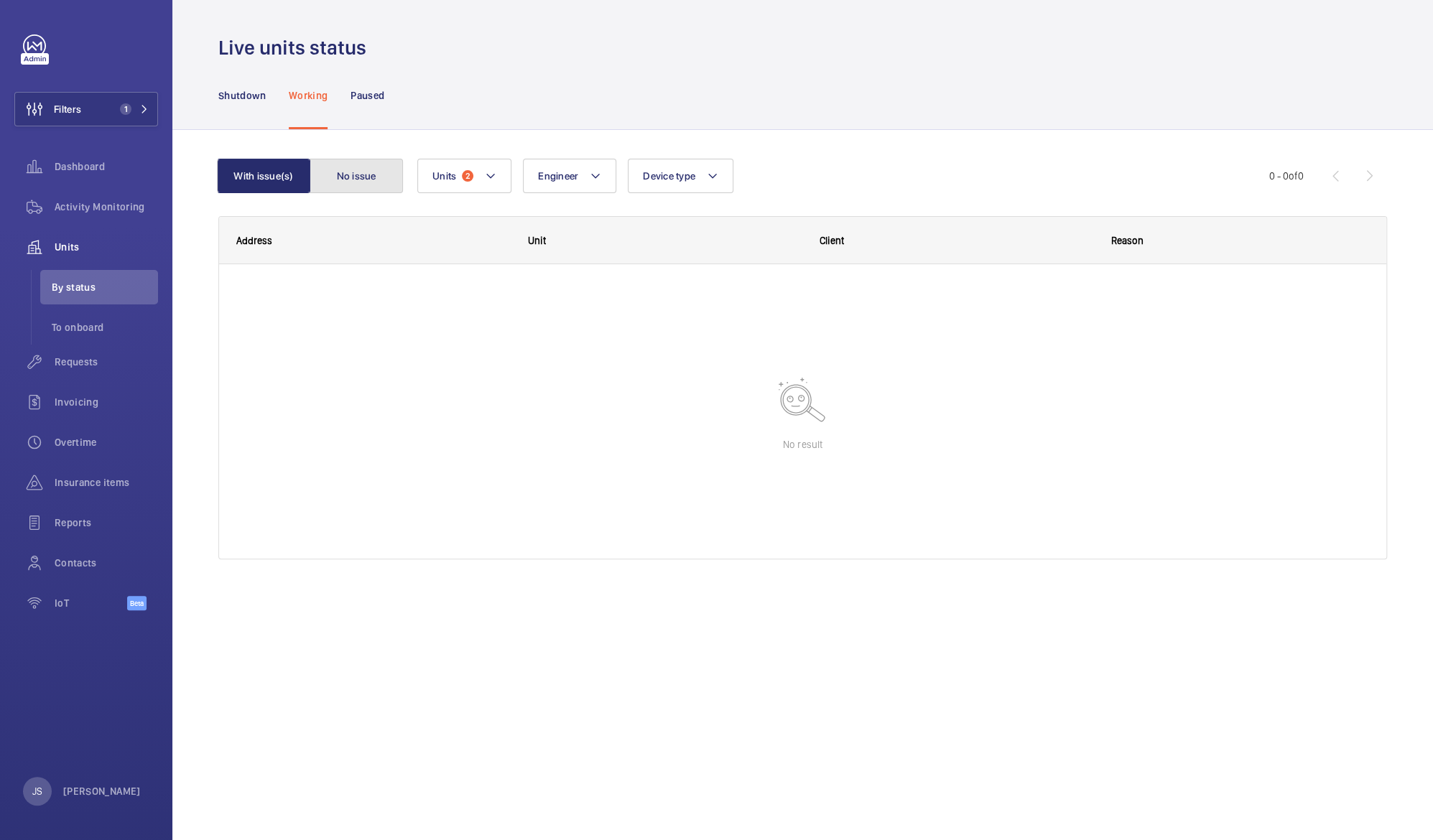
click at [362, 183] on button "No issue" at bounding box center [356, 176] width 93 height 34
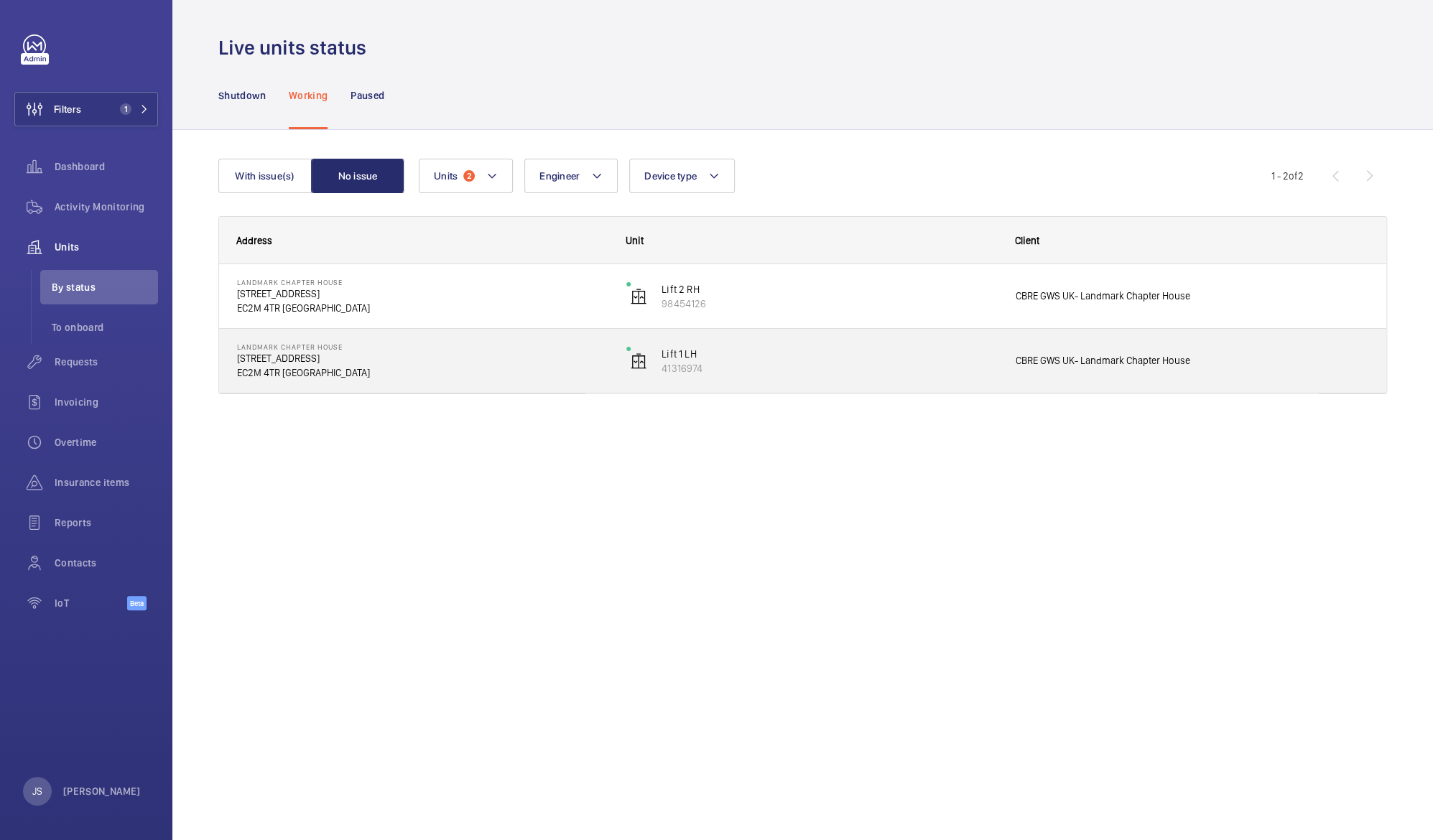
click at [252, 356] on p "[STREET_ADDRESS]" at bounding box center [422, 358] width 371 height 15
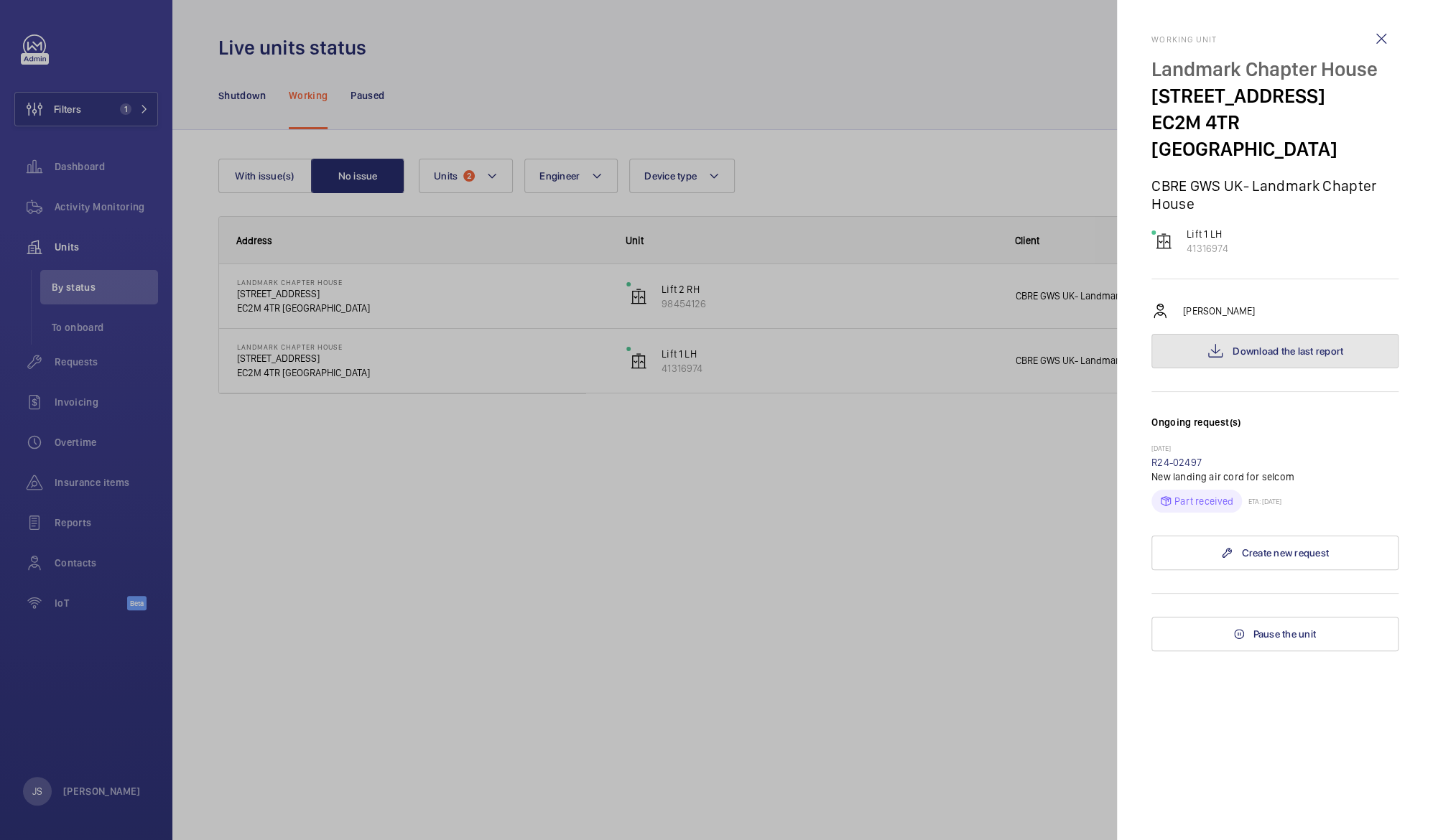
click at [1223, 343] on mat-icon at bounding box center [1214, 351] width 17 height 17
click at [290, 448] on div at bounding box center [716, 420] width 1433 height 840
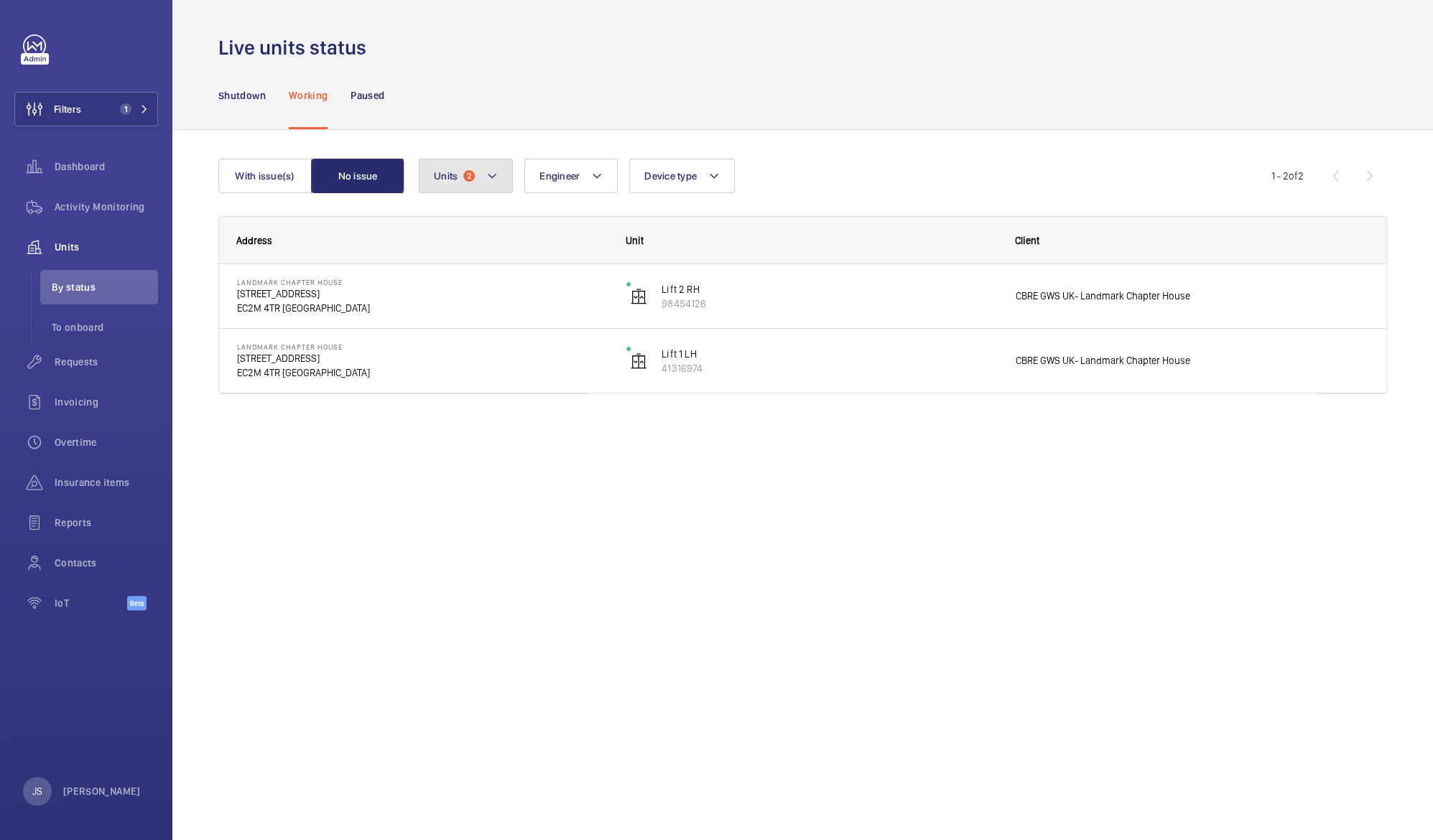
click at [489, 178] on mat-icon at bounding box center [492, 175] width 11 height 17
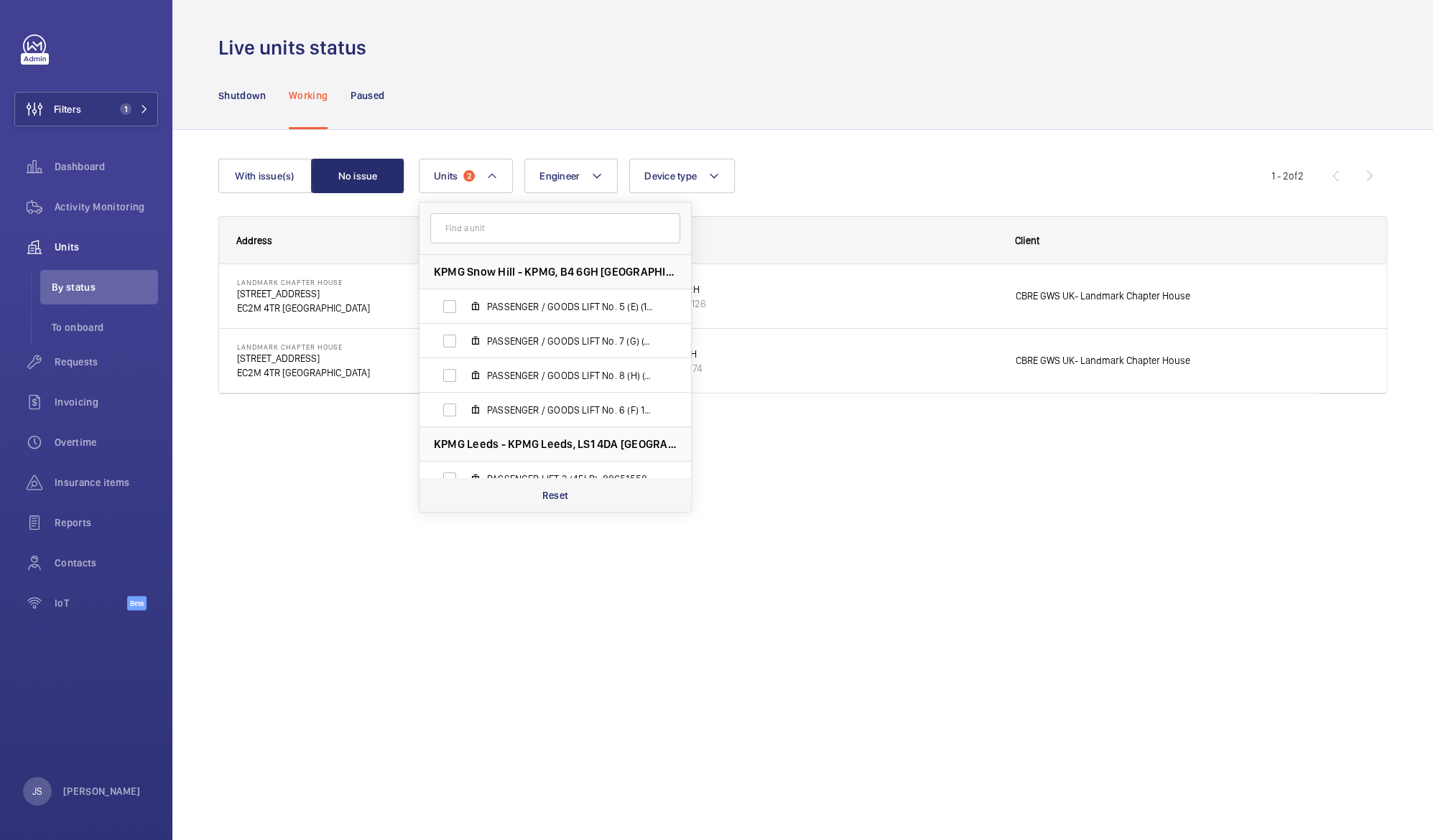
click at [558, 500] on p "Reset" at bounding box center [556, 496] width 26 height 15
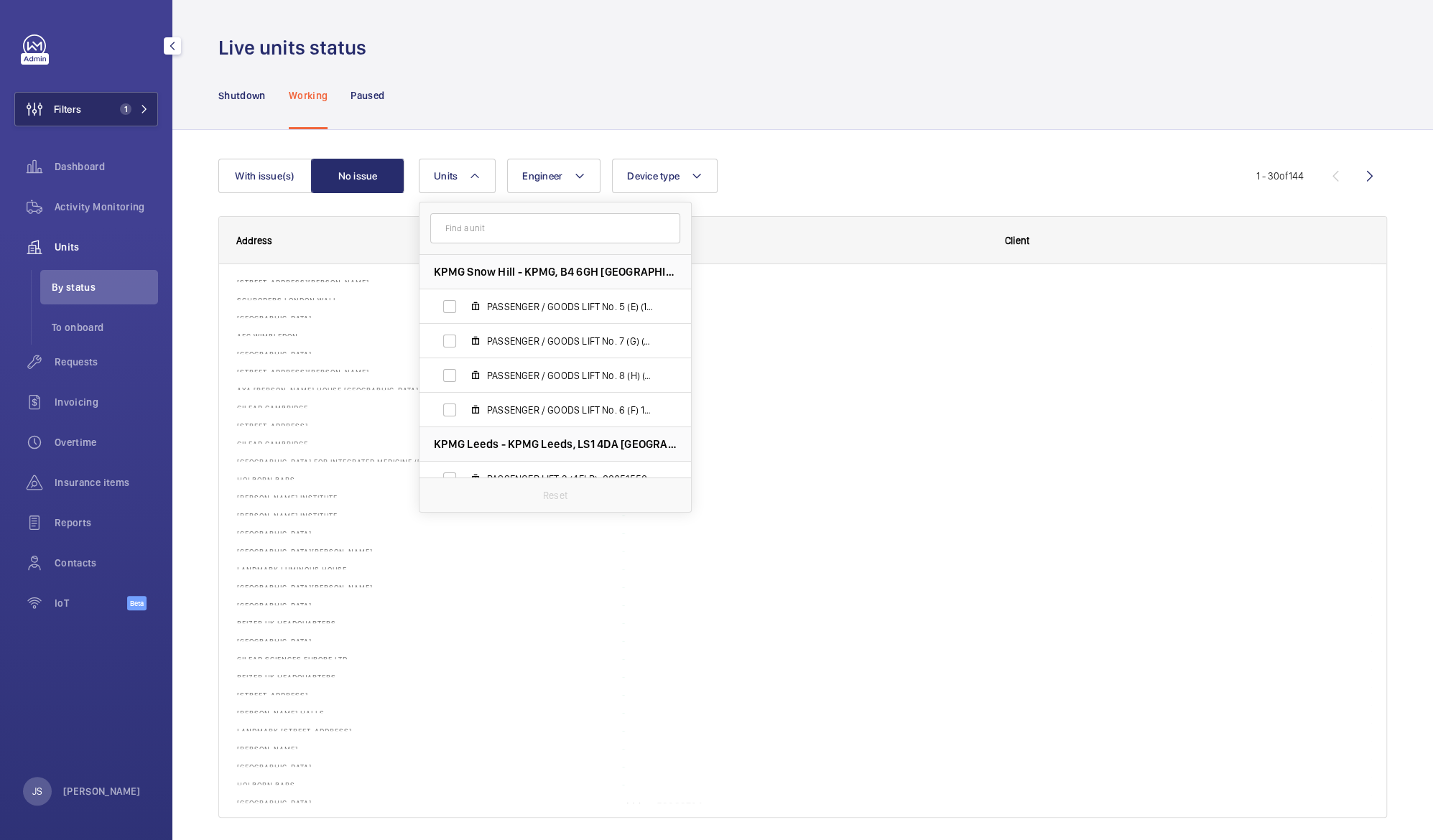
click at [58, 109] on span "Filters" at bounding box center [67, 110] width 27 height 15
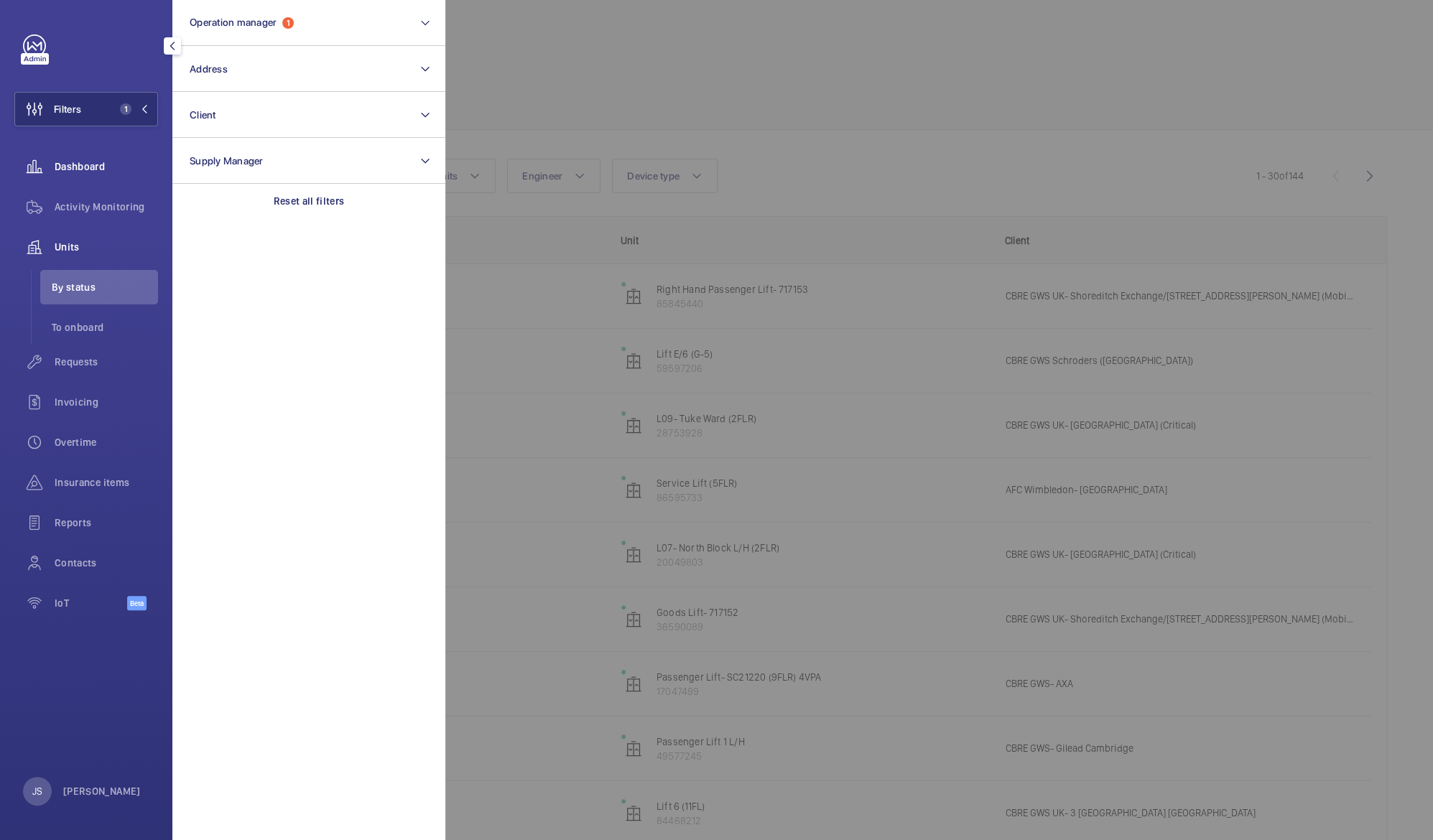
click at [92, 164] on span "Dashboard" at bounding box center [106, 167] width 103 height 15
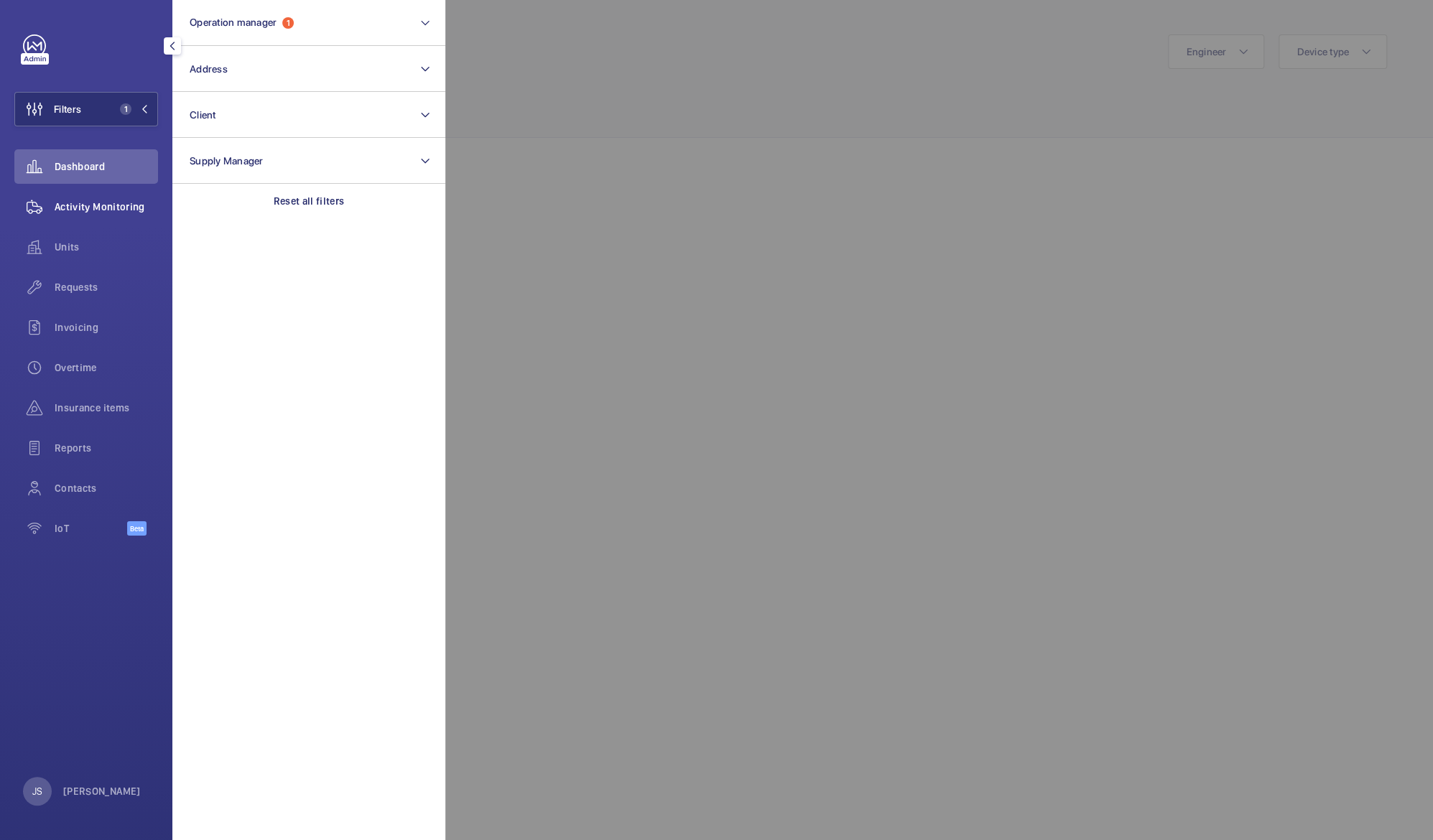
click at [99, 207] on span "Activity Monitoring" at bounding box center [106, 207] width 103 height 15
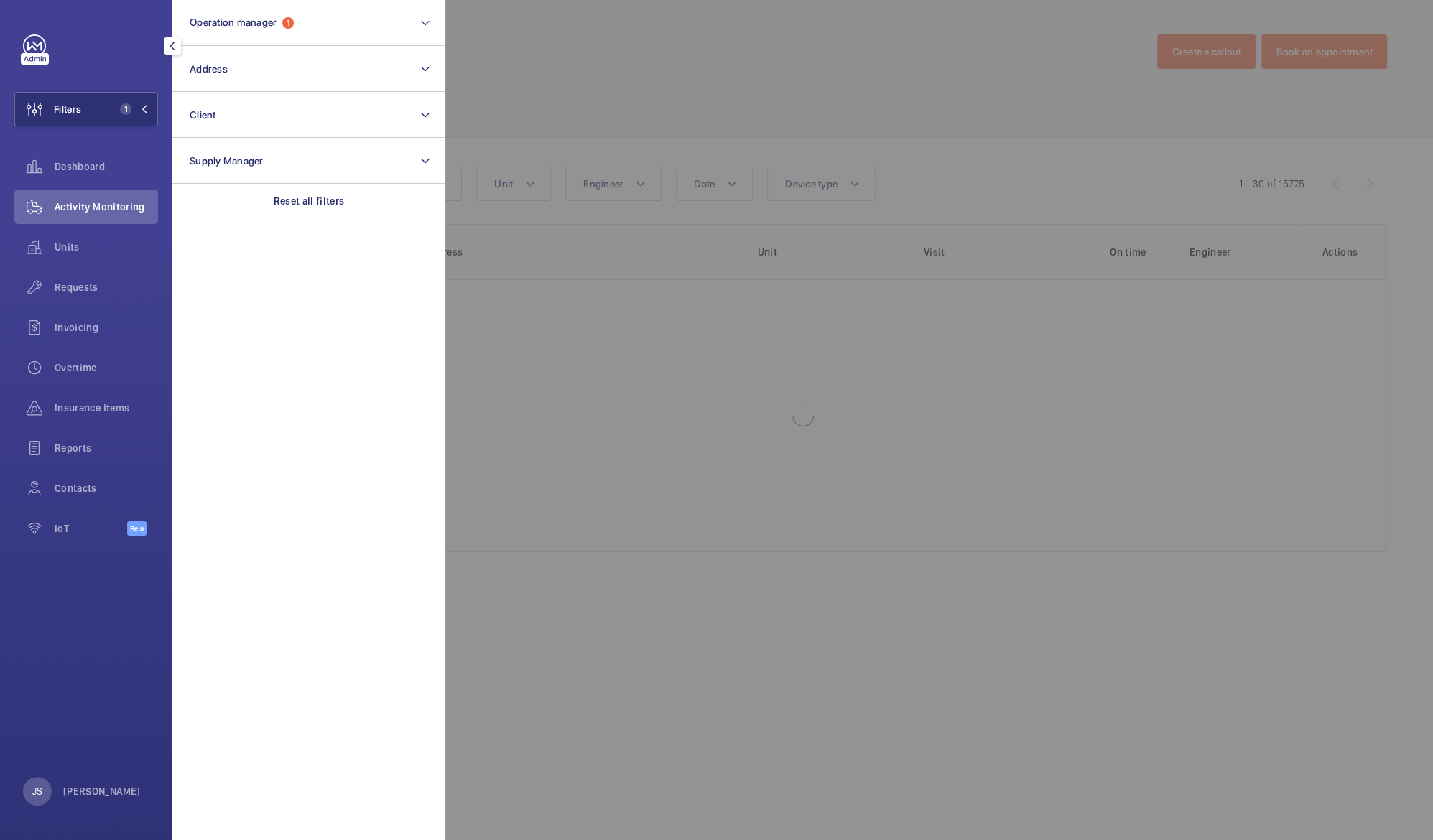
click at [602, 57] on div at bounding box center [1161, 420] width 1433 height 840
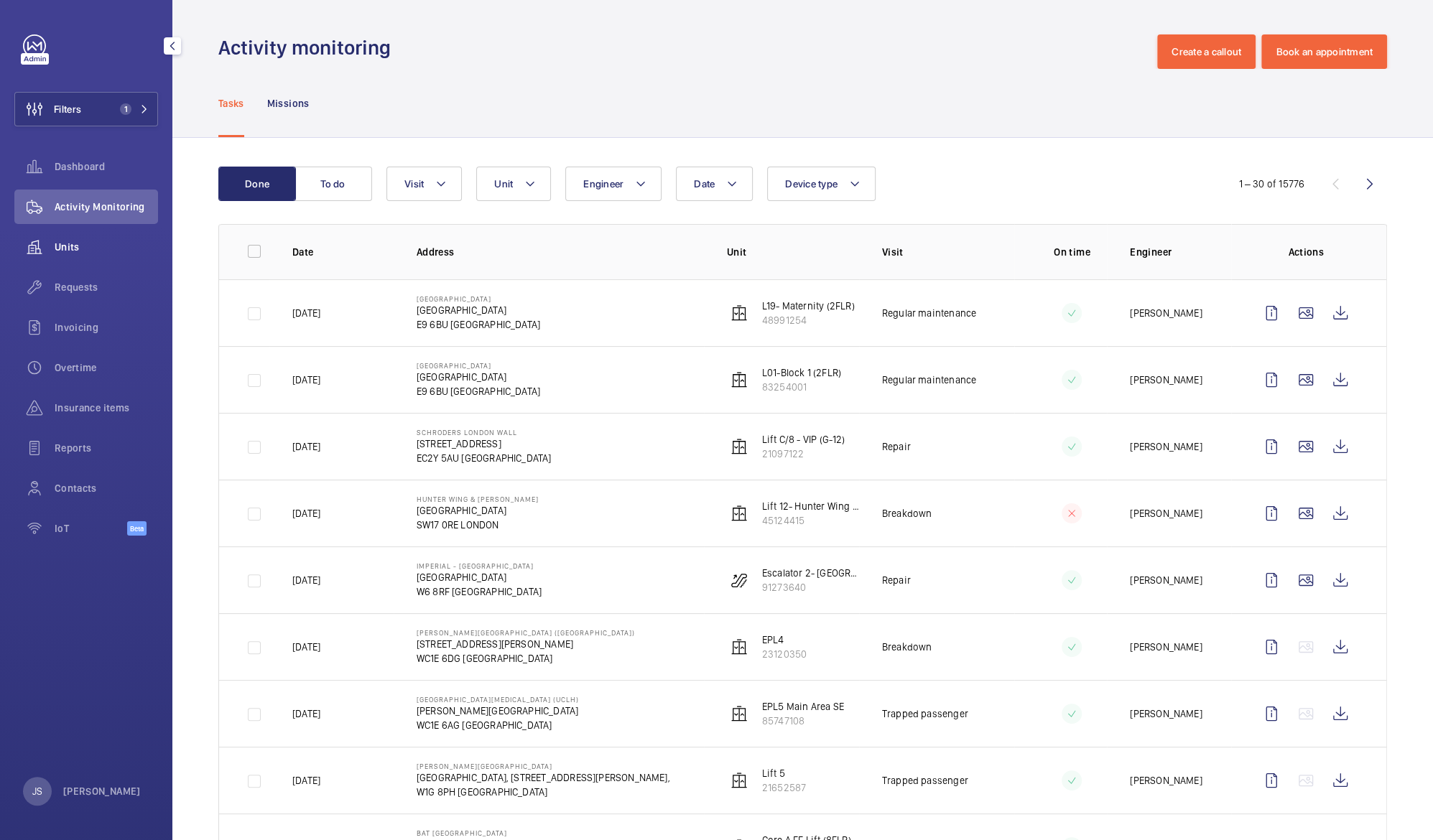
click at [98, 247] on span "Units" at bounding box center [106, 247] width 103 height 15
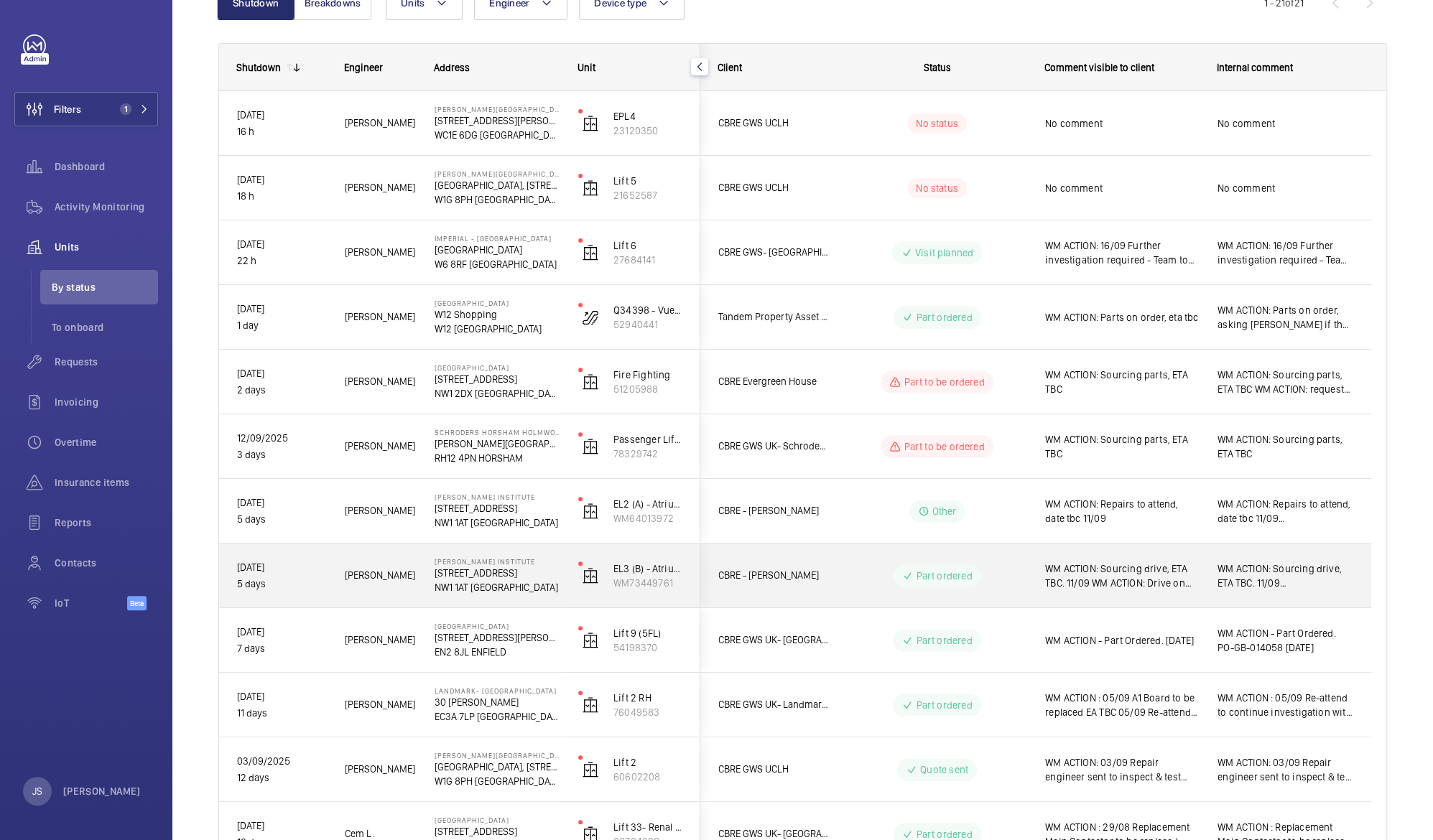
scroll to position [176, 0]
click at [455, 193] on p "W1G 8PH [GEOGRAPHIC_DATA]" at bounding box center [497, 197] width 125 height 15
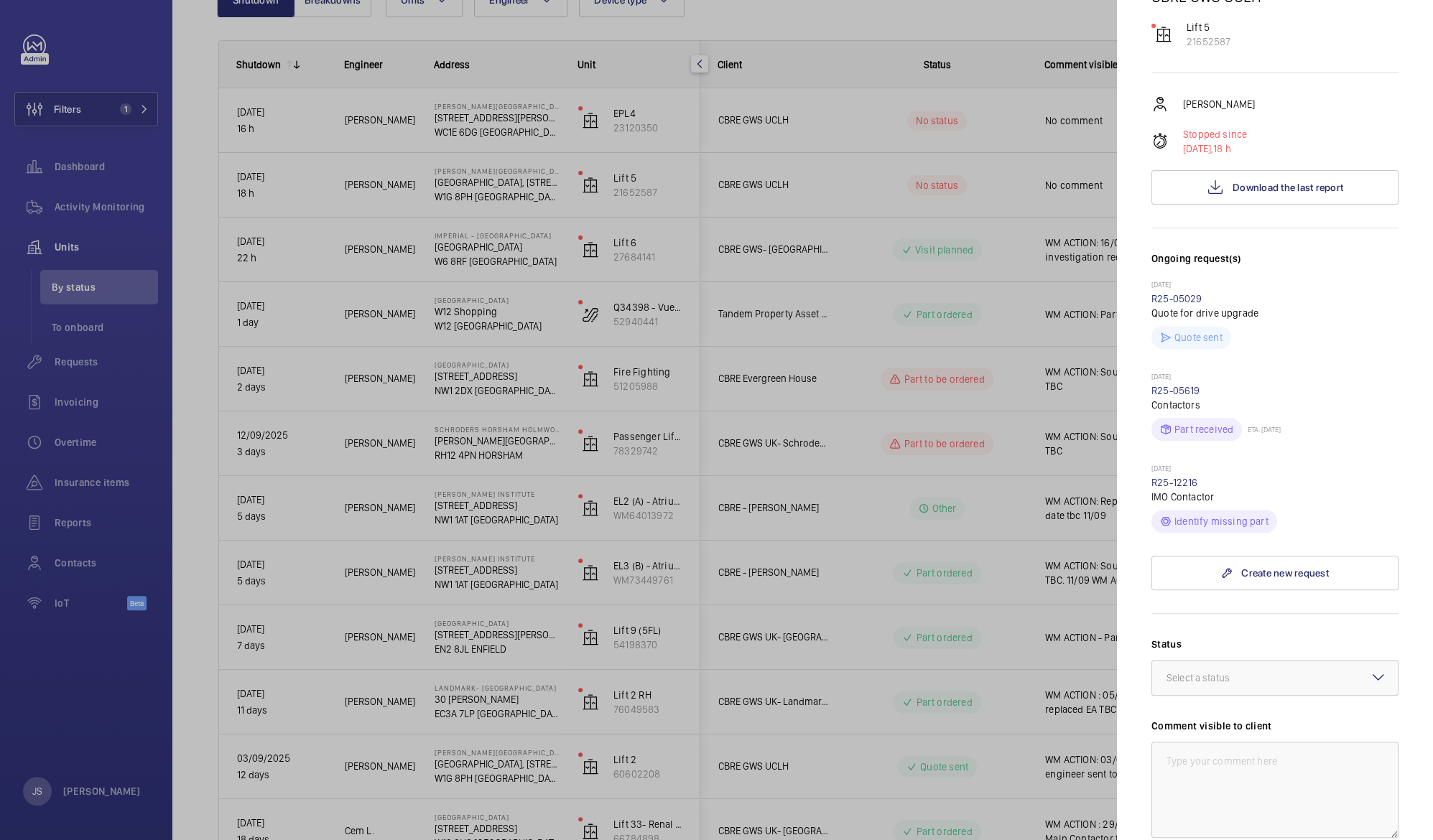
scroll to position [270, 0]
click at [1283, 180] on span "Download the last report" at bounding box center [1287, 186] width 110 height 11
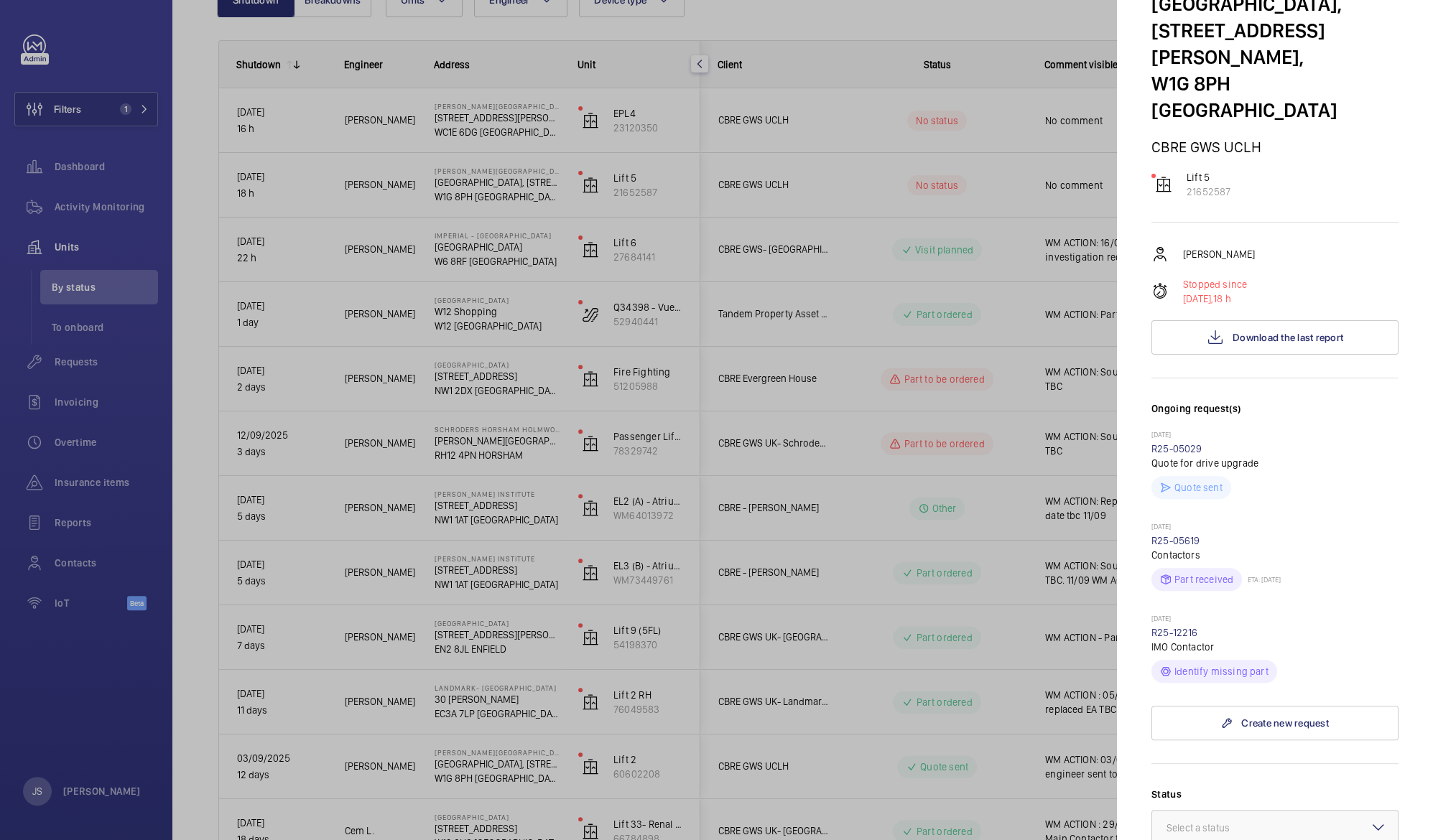
scroll to position [128, 0]
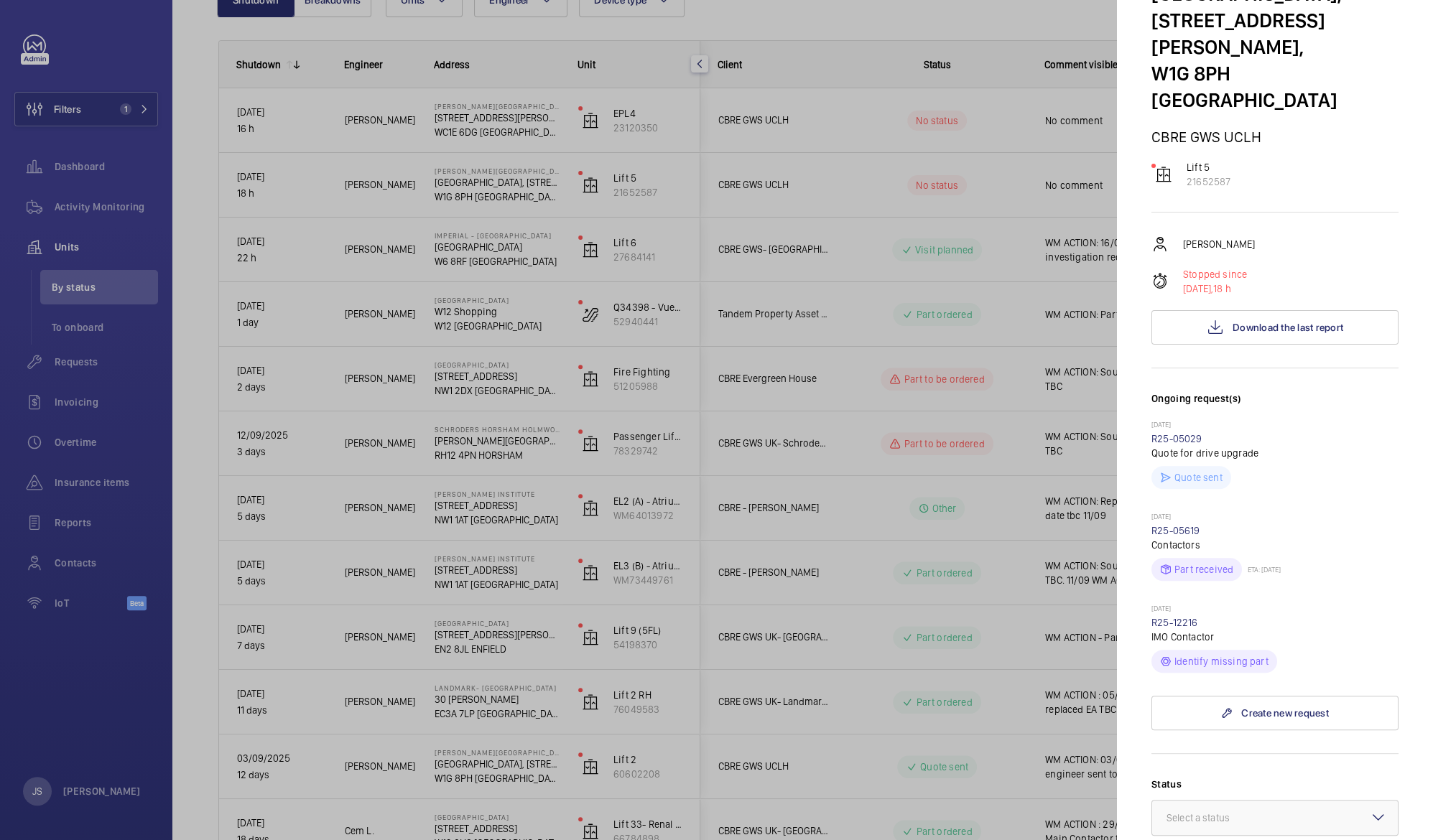
click at [778, 24] on div at bounding box center [716, 420] width 1433 height 840
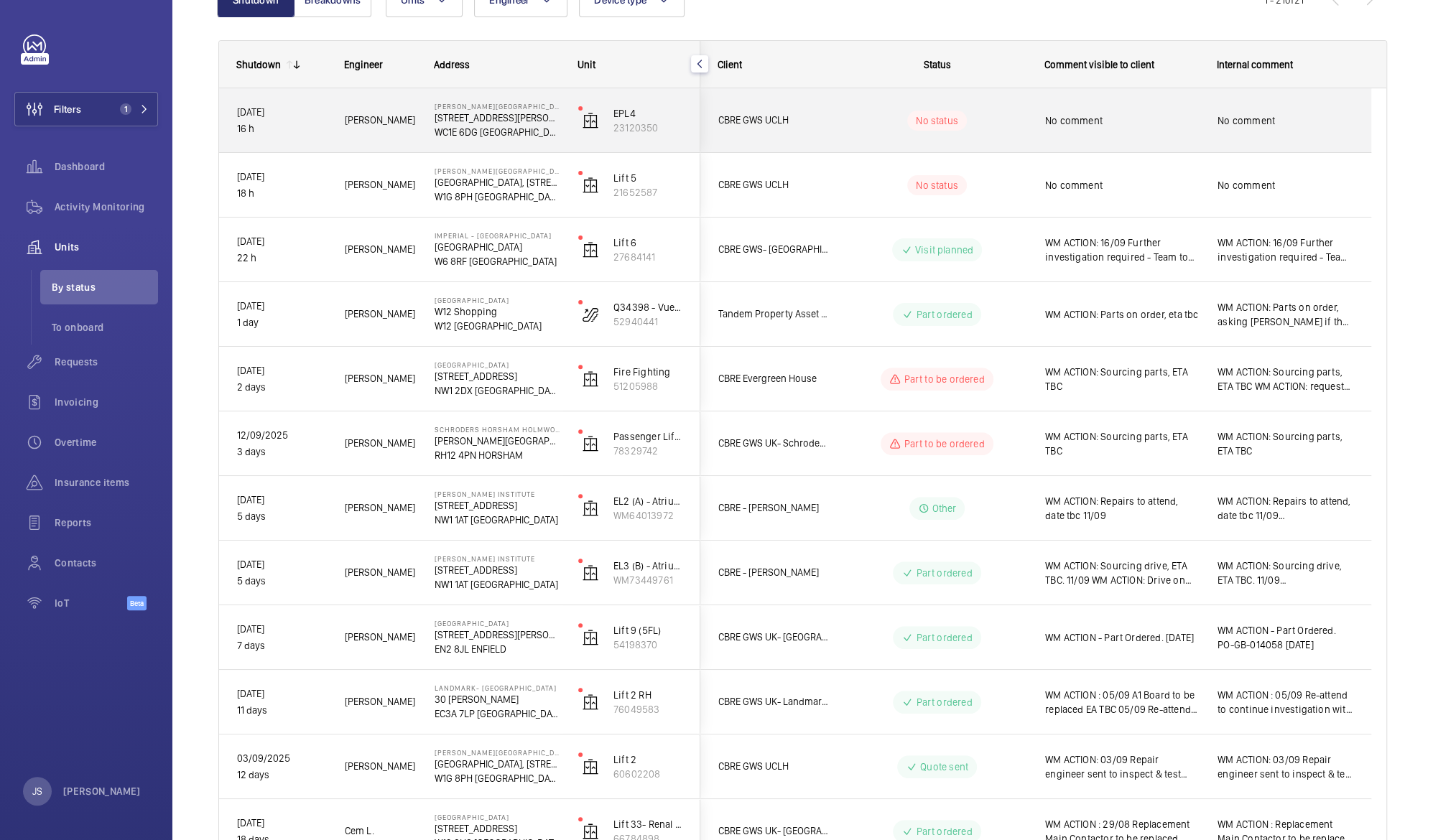
click at [480, 118] on p "[STREET_ADDRESS][PERSON_NAME]" at bounding box center [497, 118] width 125 height 15
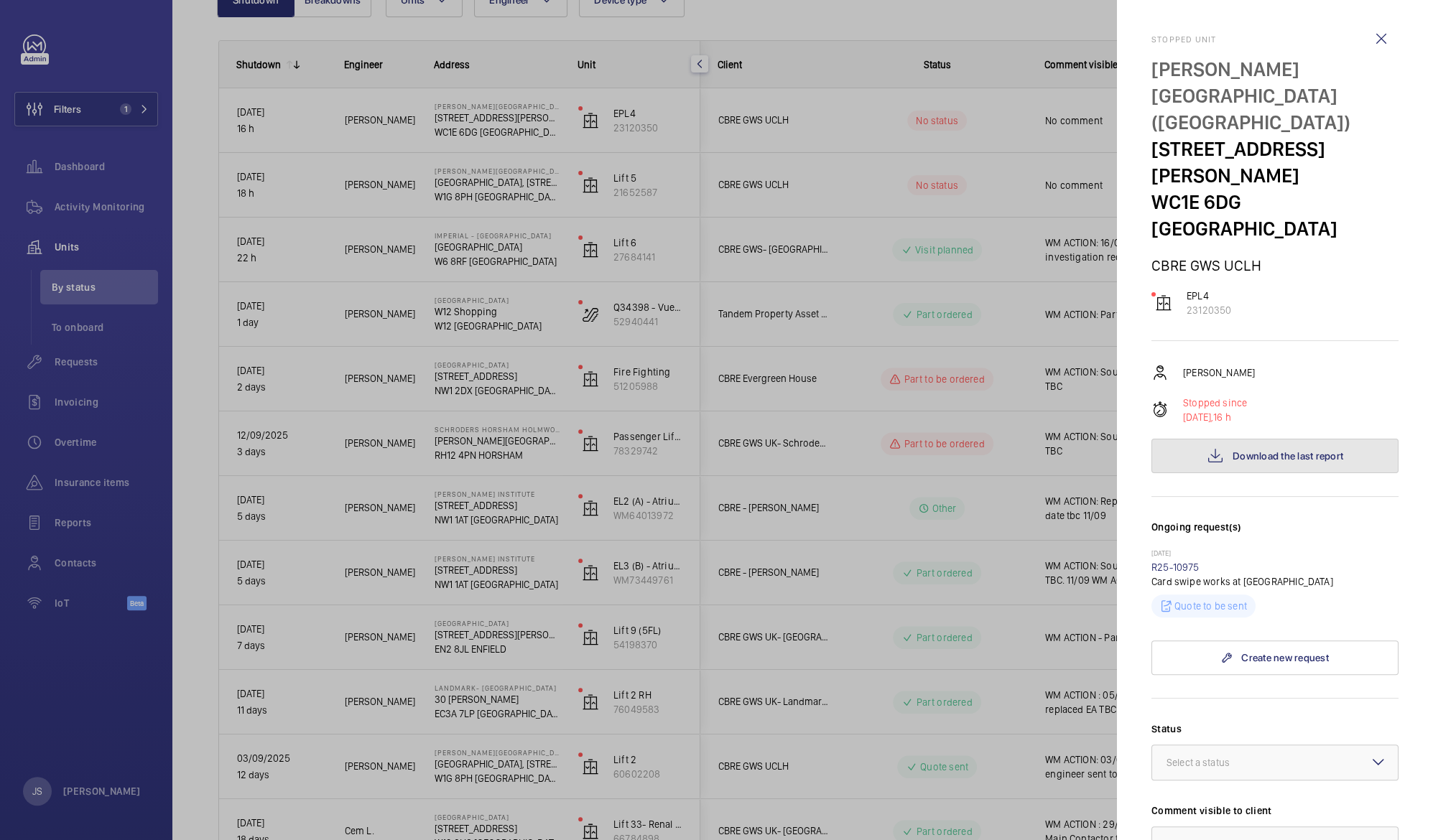
click at [1270, 450] on span "Download the last report" at bounding box center [1287, 456] width 110 height 11
click at [880, 64] on div at bounding box center [716, 420] width 1433 height 840
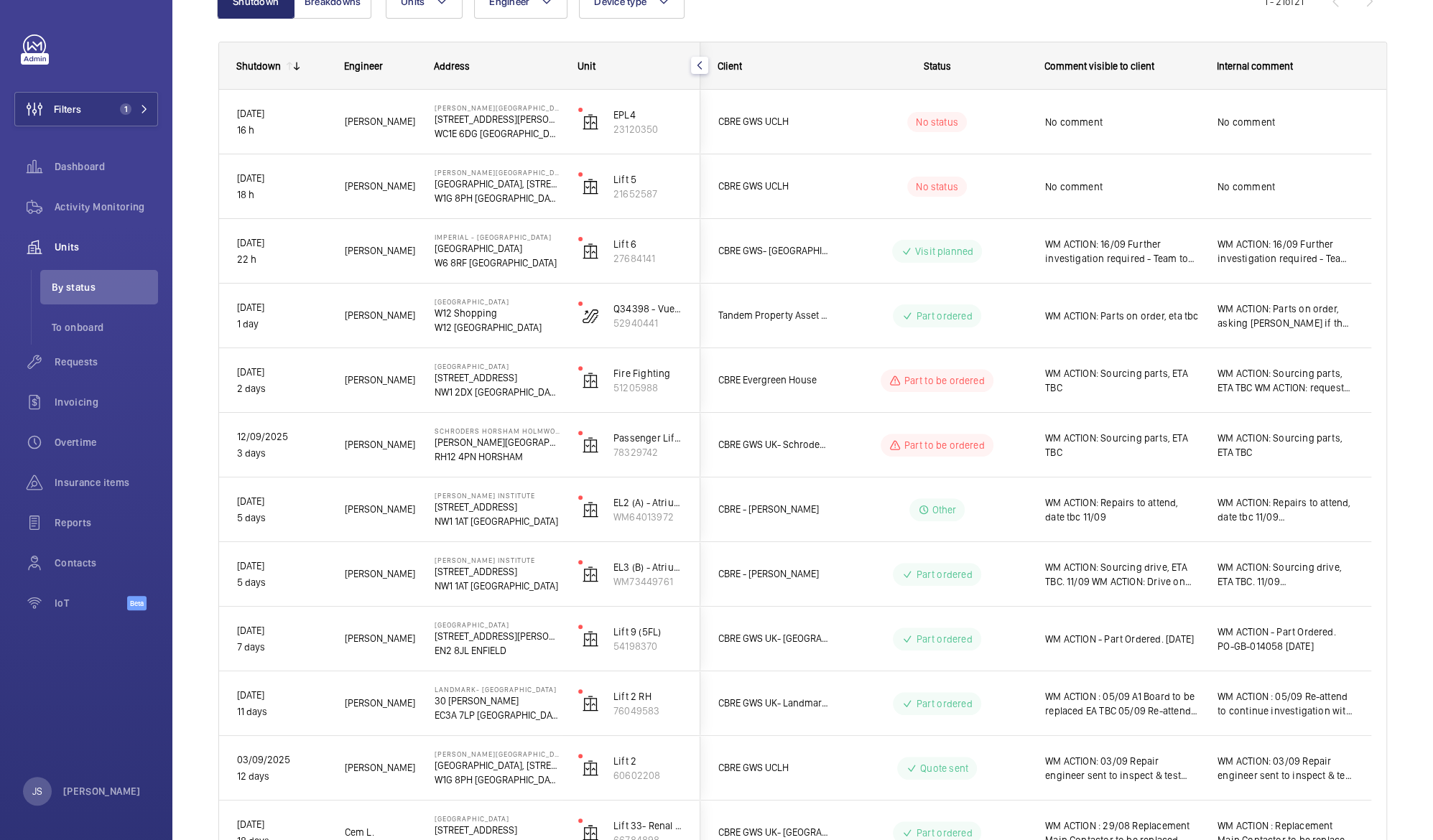
scroll to position [177, 0]
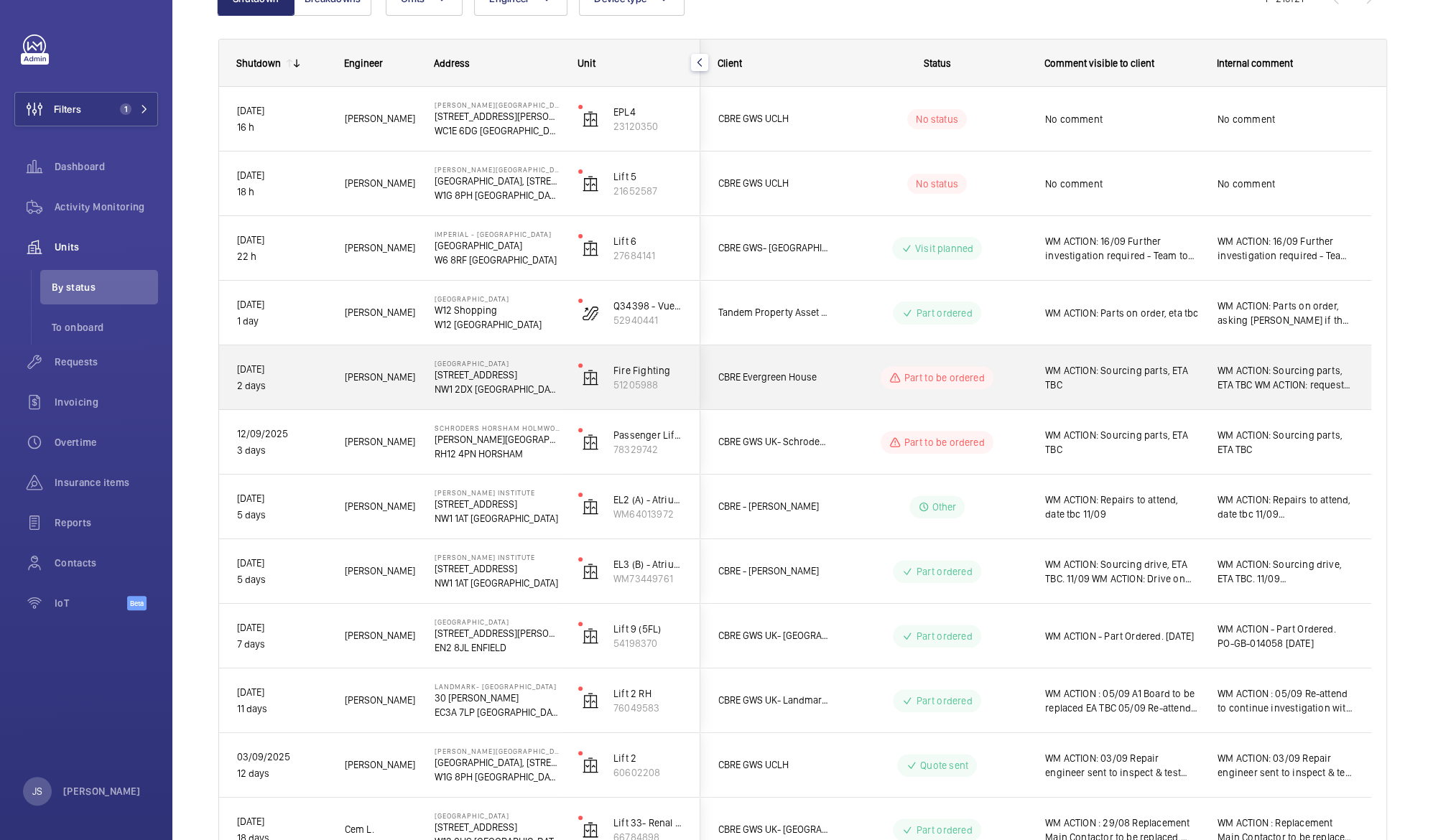
click at [1165, 375] on span "WM ACTION: Sourcing parts, ETA TBC" at bounding box center [1122, 377] width 154 height 29
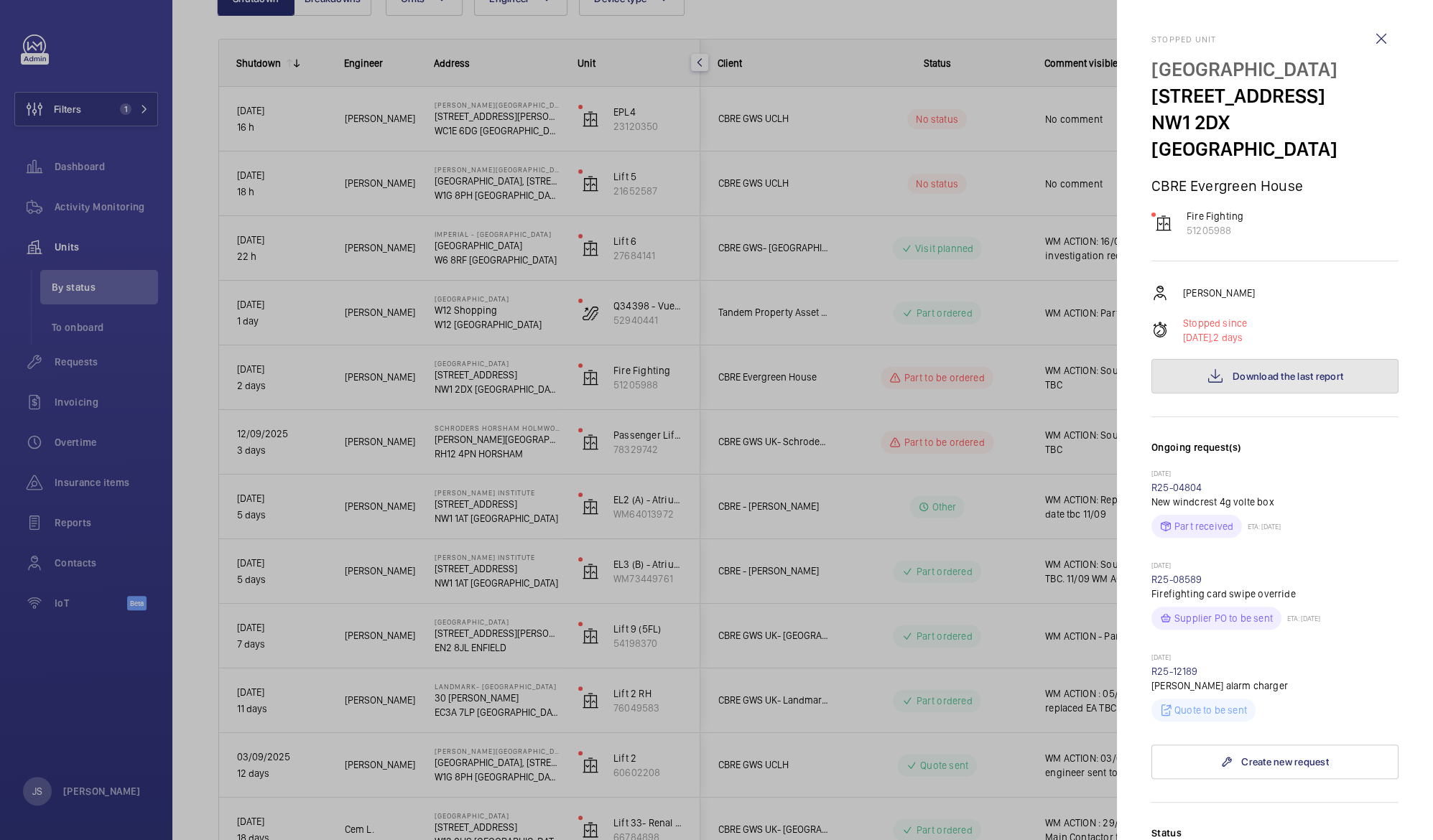
click at [1241, 371] on span "Download the last report" at bounding box center [1287, 376] width 110 height 11
click at [807, 132] on div at bounding box center [716, 420] width 1433 height 840
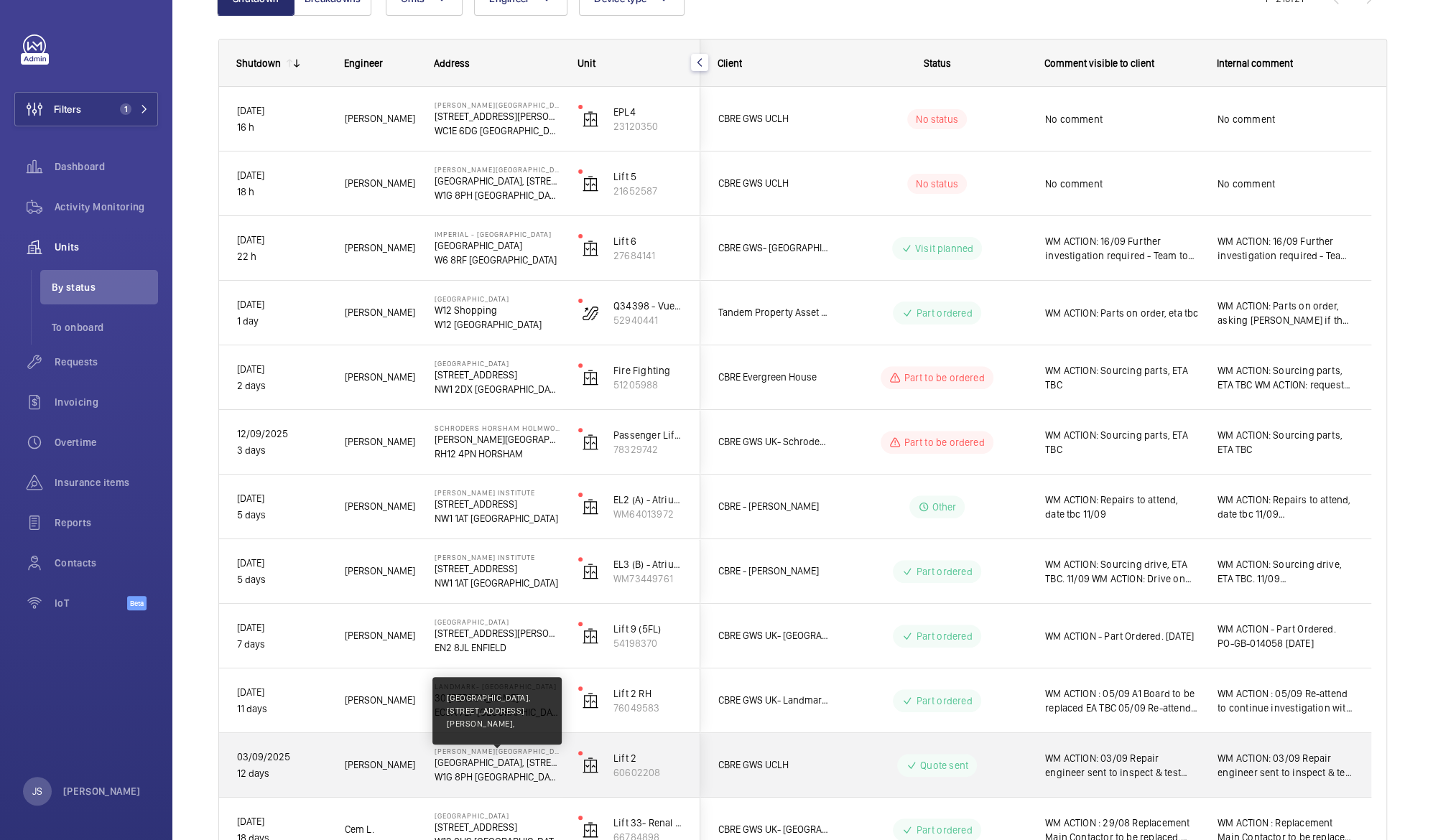
click at [509, 762] on p "[GEOGRAPHIC_DATA], [STREET_ADDRESS][PERSON_NAME]," at bounding box center [497, 762] width 125 height 15
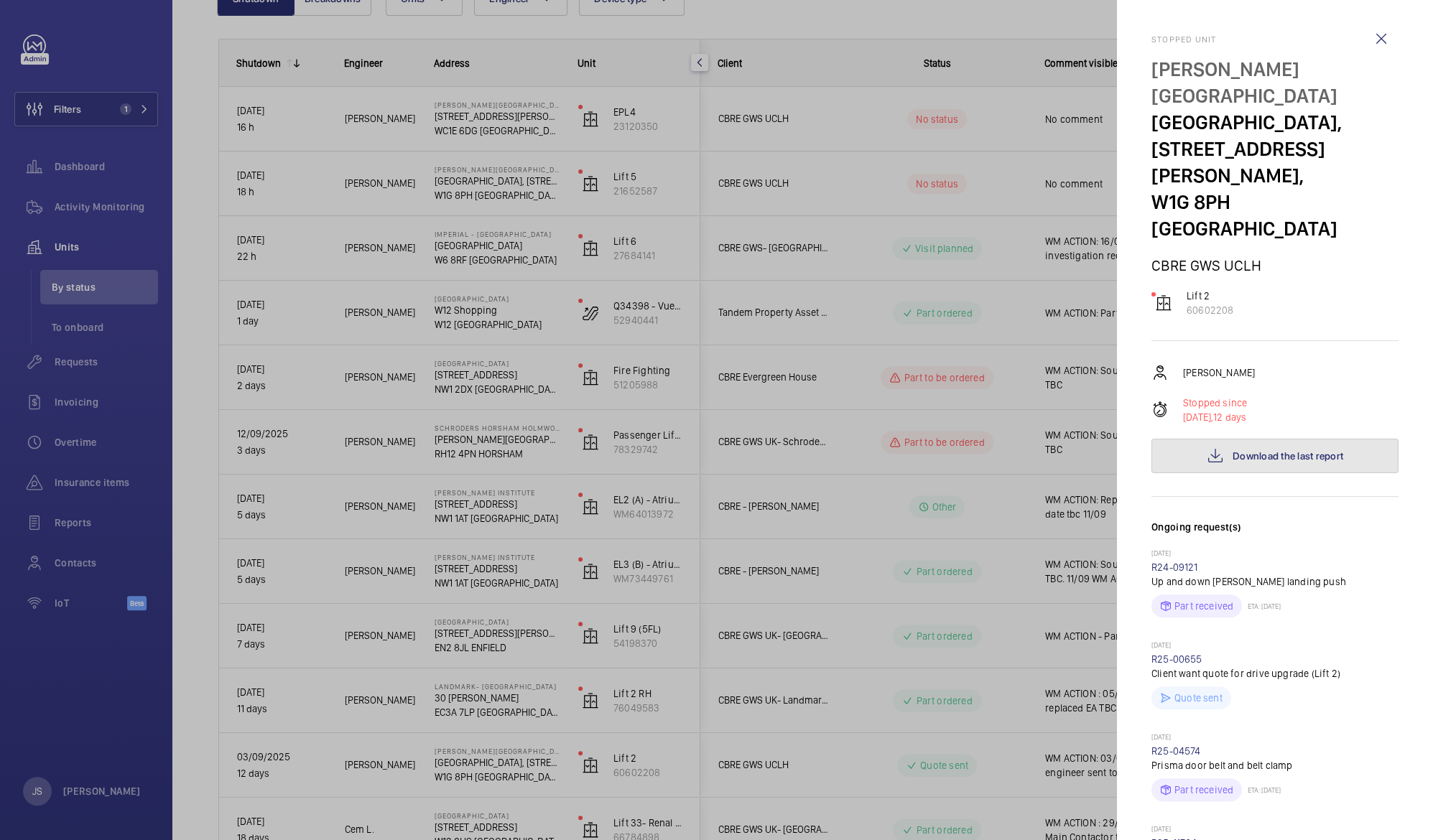
click at [1241, 450] on span "Download the last report" at bounding box center [1287, 456] width 110 height 11
click at [402, 255] on div at bounding box center [716, 420] width 1433 height 840
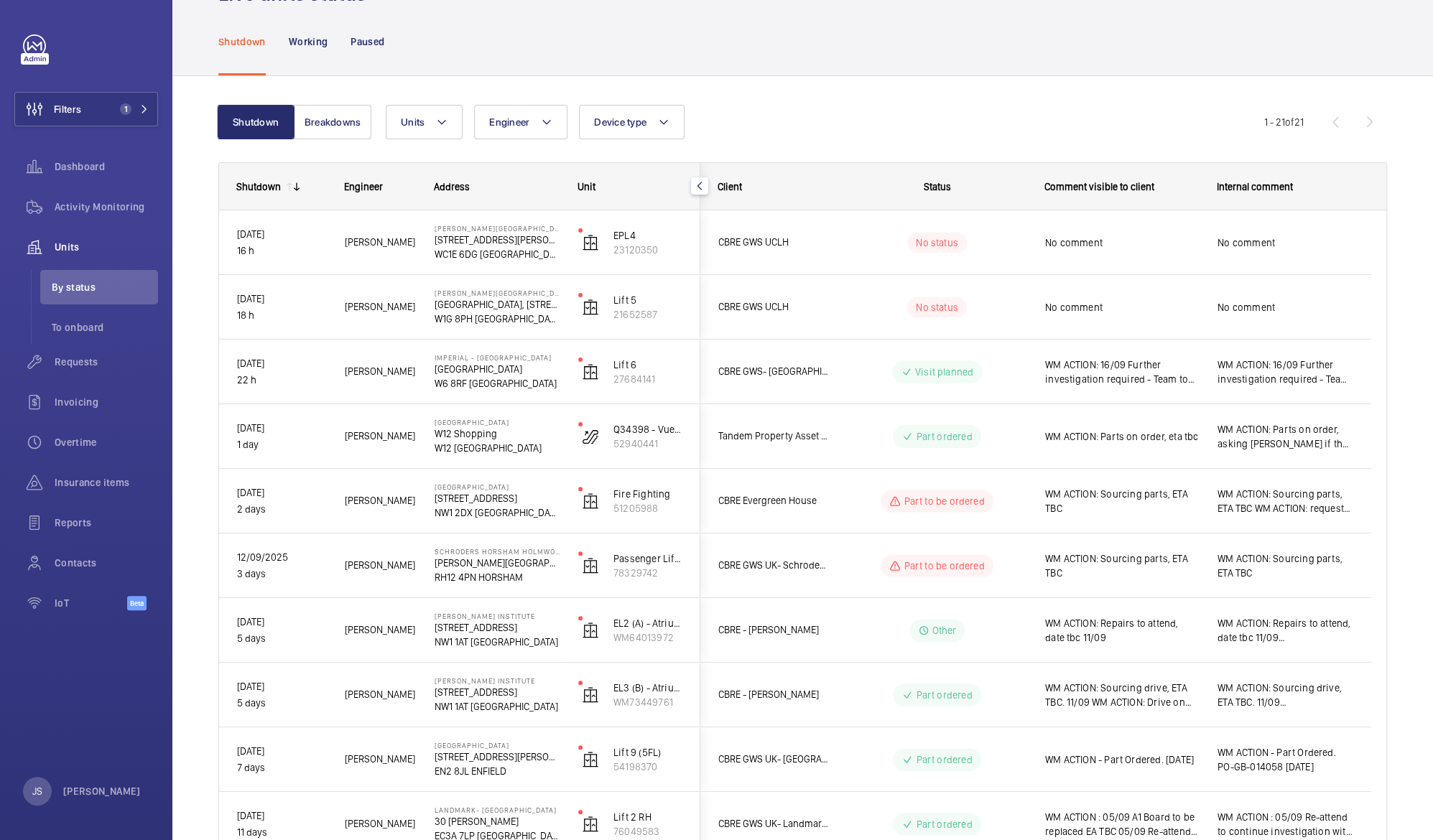
scroll to position [0, 0]
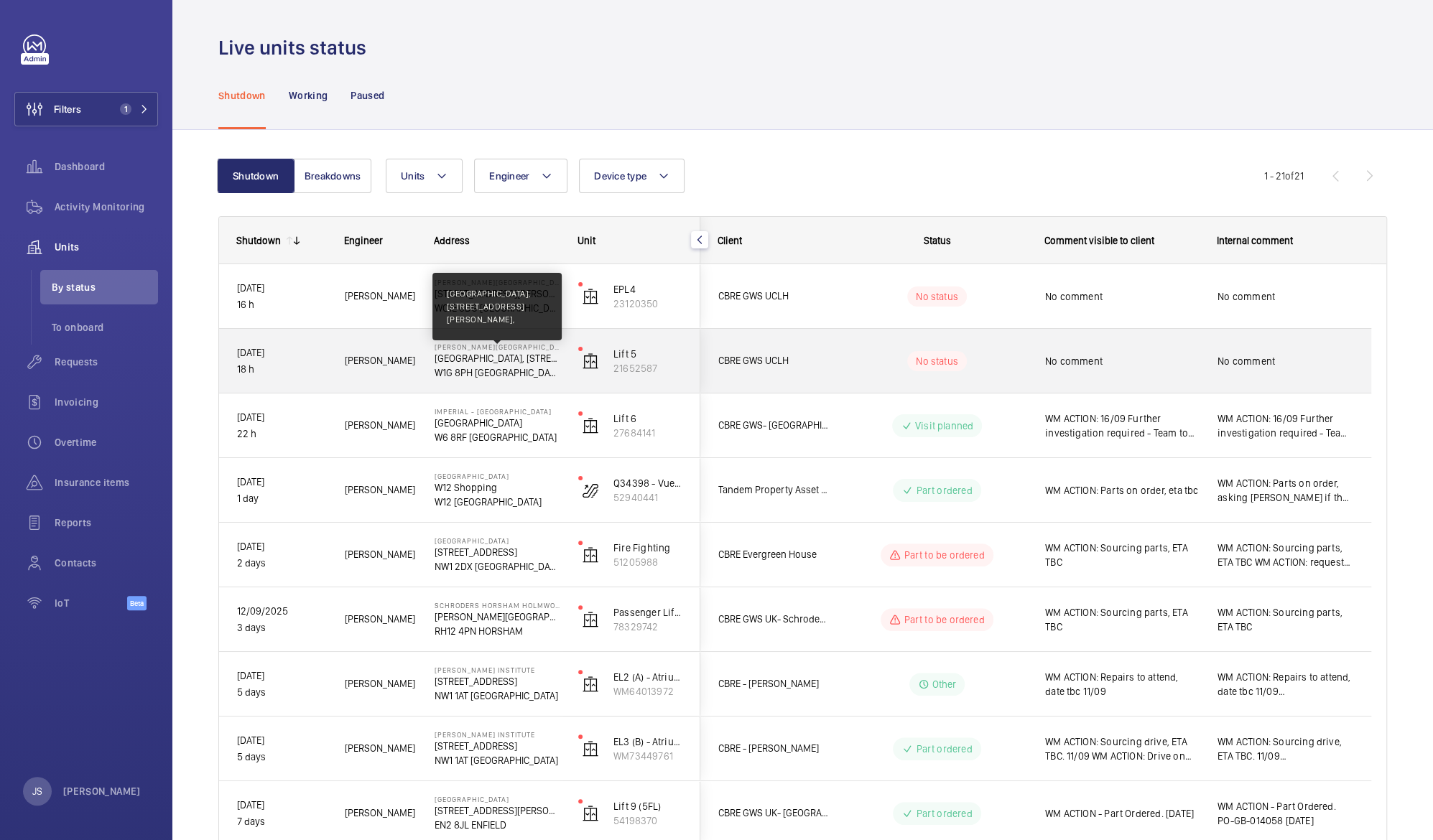
click at [484, 357] on p "[GEOGRAPHIC_DATA], [STREET_ADDRESS][PERSON_NAME]," at bounding box center [497, 358] width 125 height 15
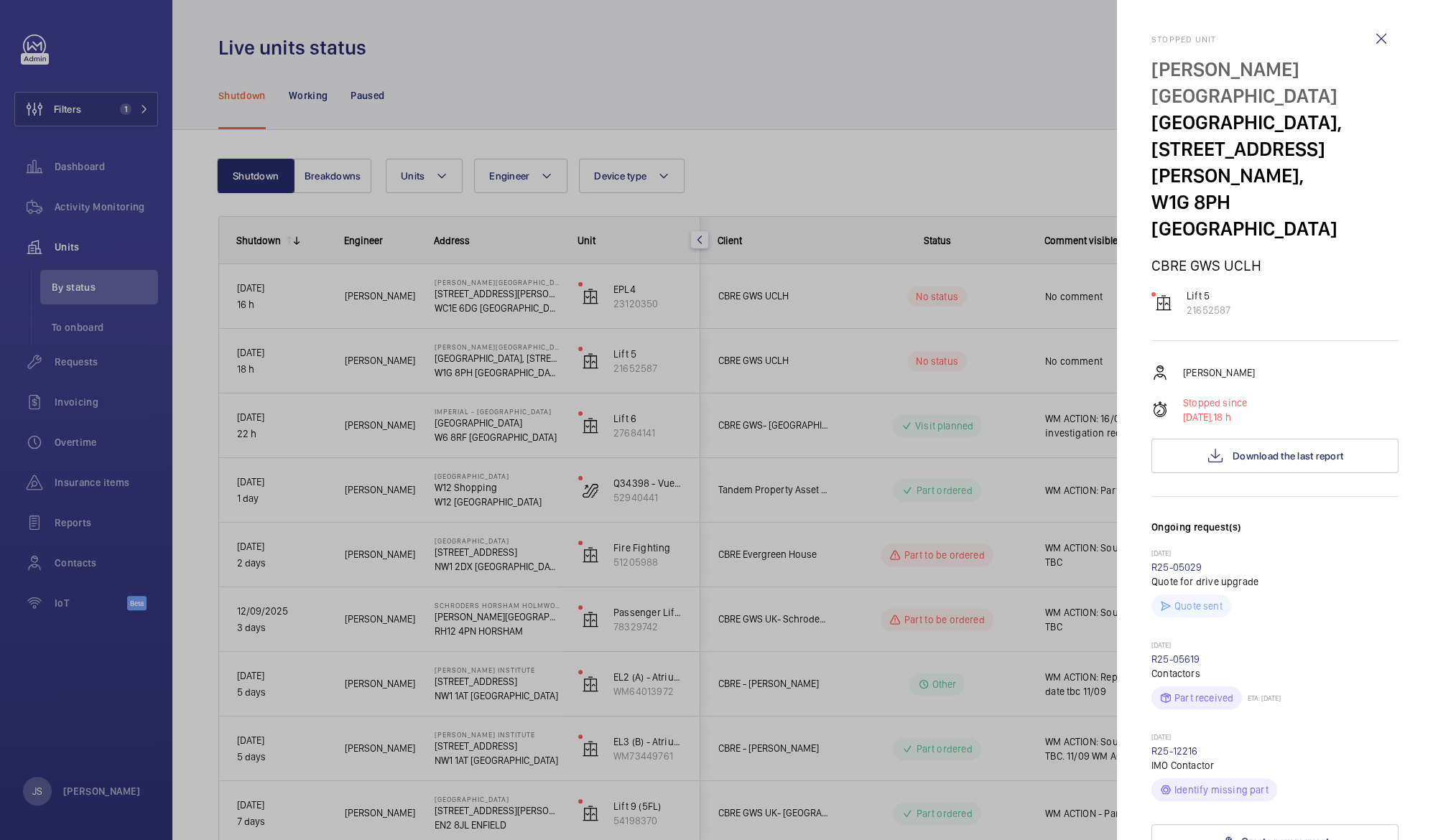
click at [870, 108] on div at bounding box center [716, 420] width 1433 height 840
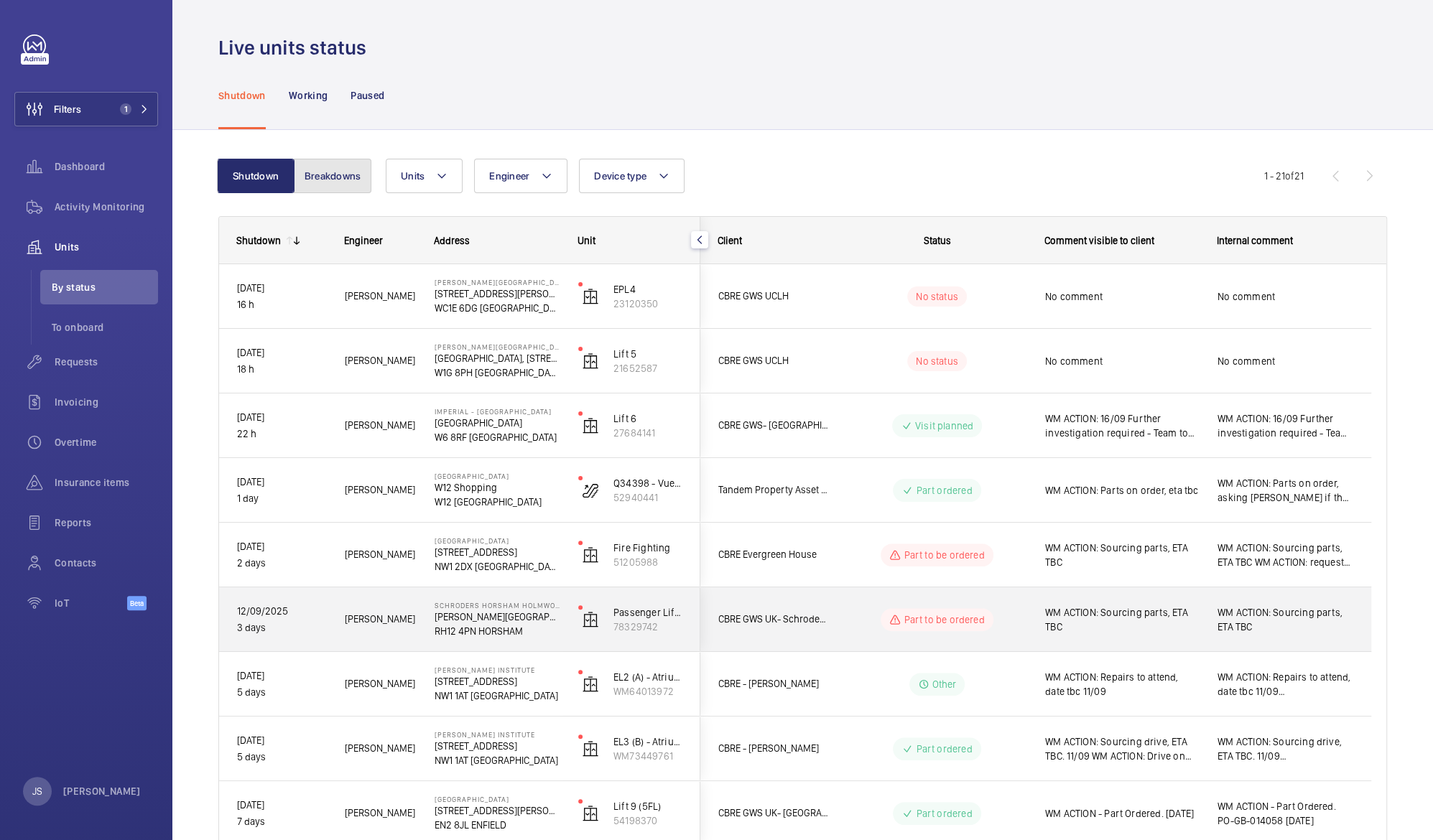
click at [332, 192] on button "Breakdowns" at bounding box center [332, 176] width 78 height 34
